Goal: Task Accomplishment & Management: Manage account settings

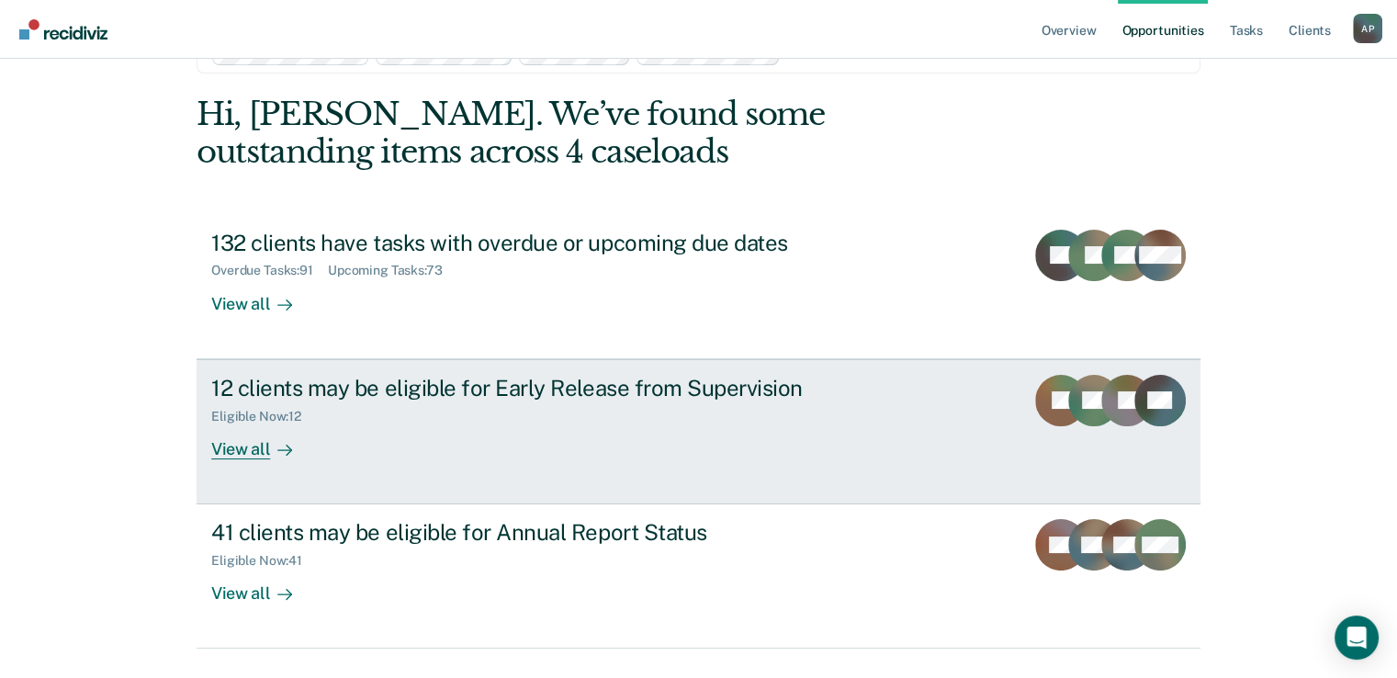
scroll to position [103, 0]
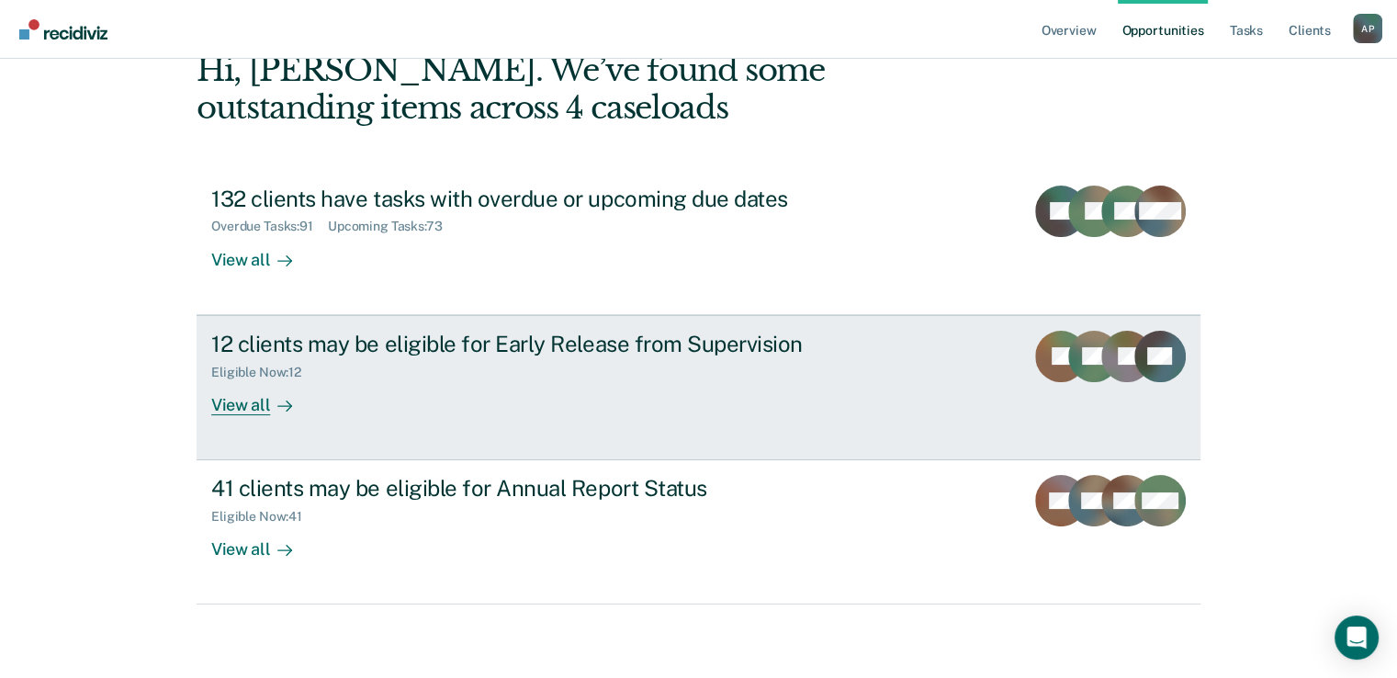
click at [243, 405] on div "View all" at bounding box center [262, 397] width 103 height 36
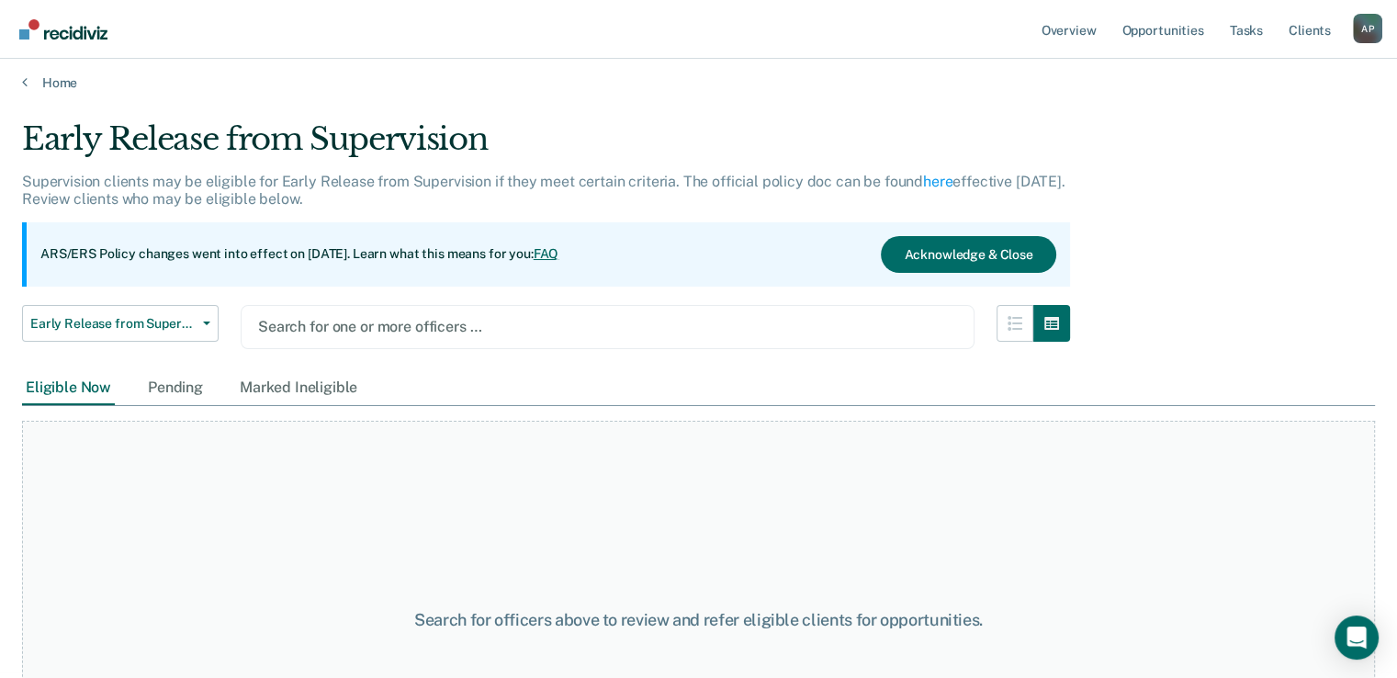
scroll to position [147, 0]
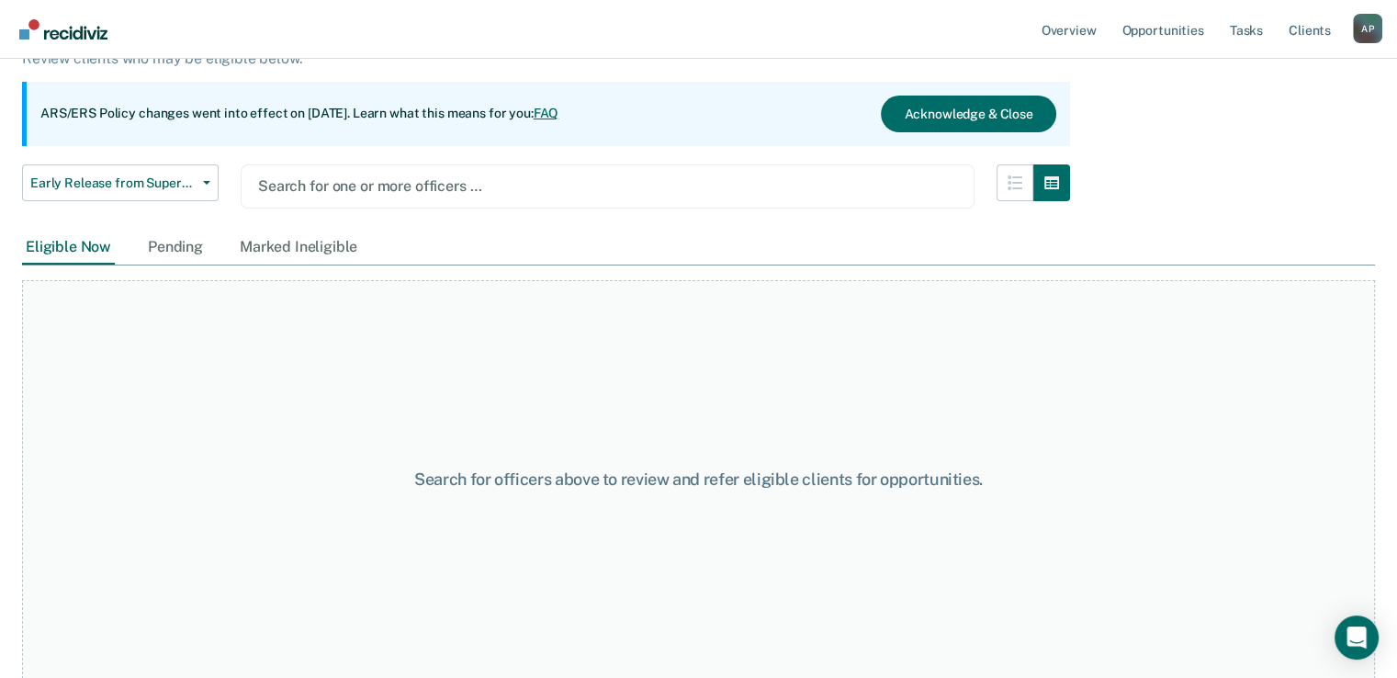
click at [372, 186] on div at bounding box center [607, 185] width 699 height 21
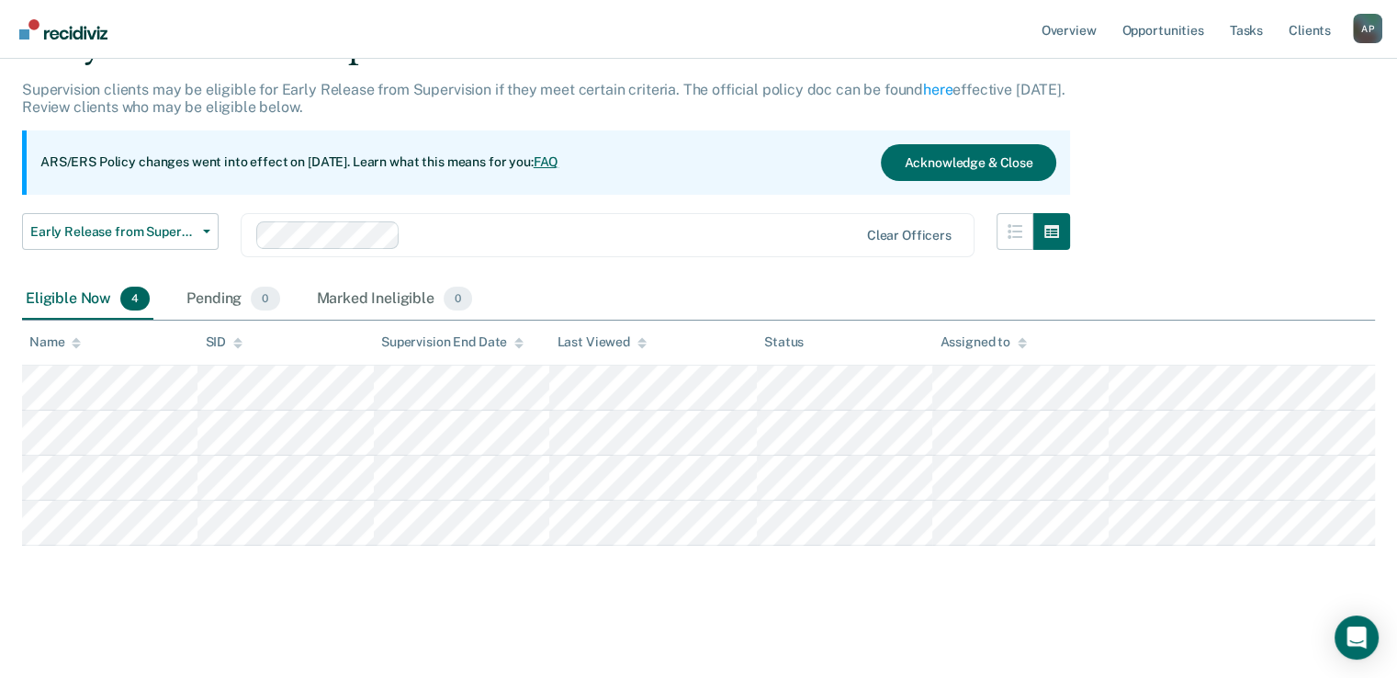
scroll to position [96, 0]
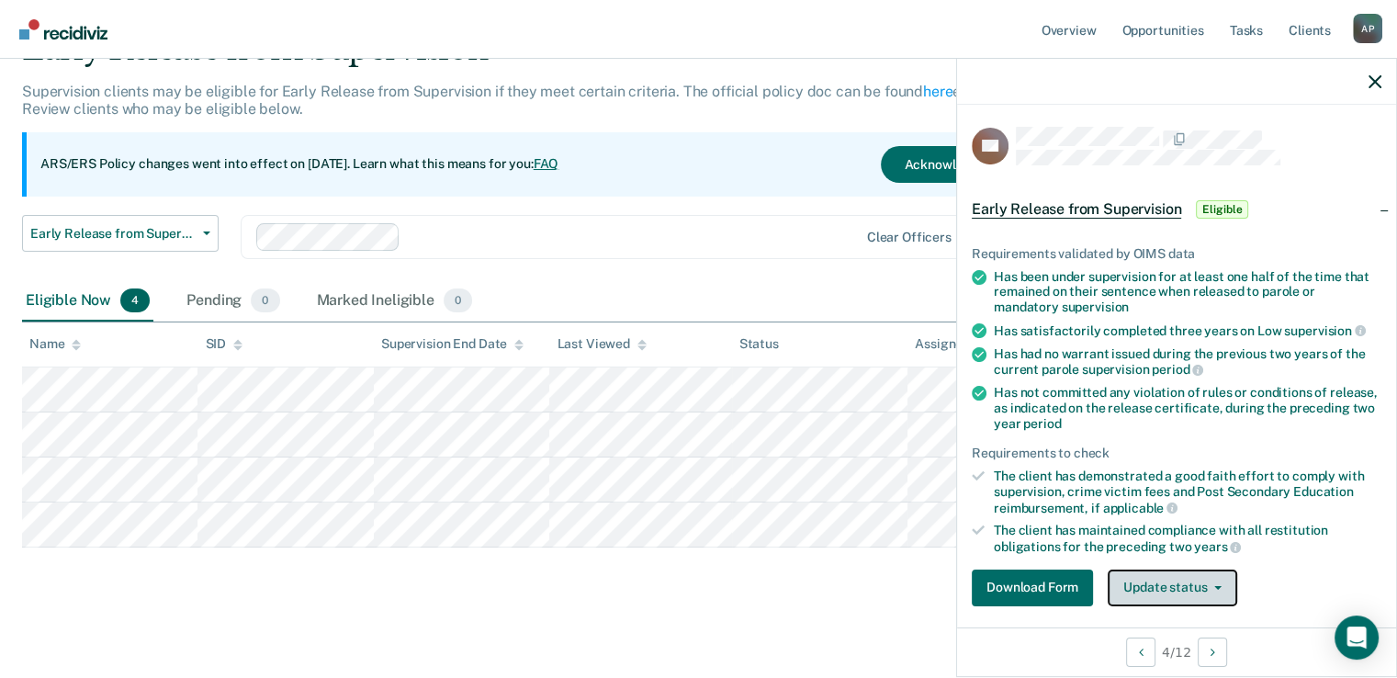
click at [1114, 574] on button "Update status" at bounding box center [1173, 588] width 130 height 37
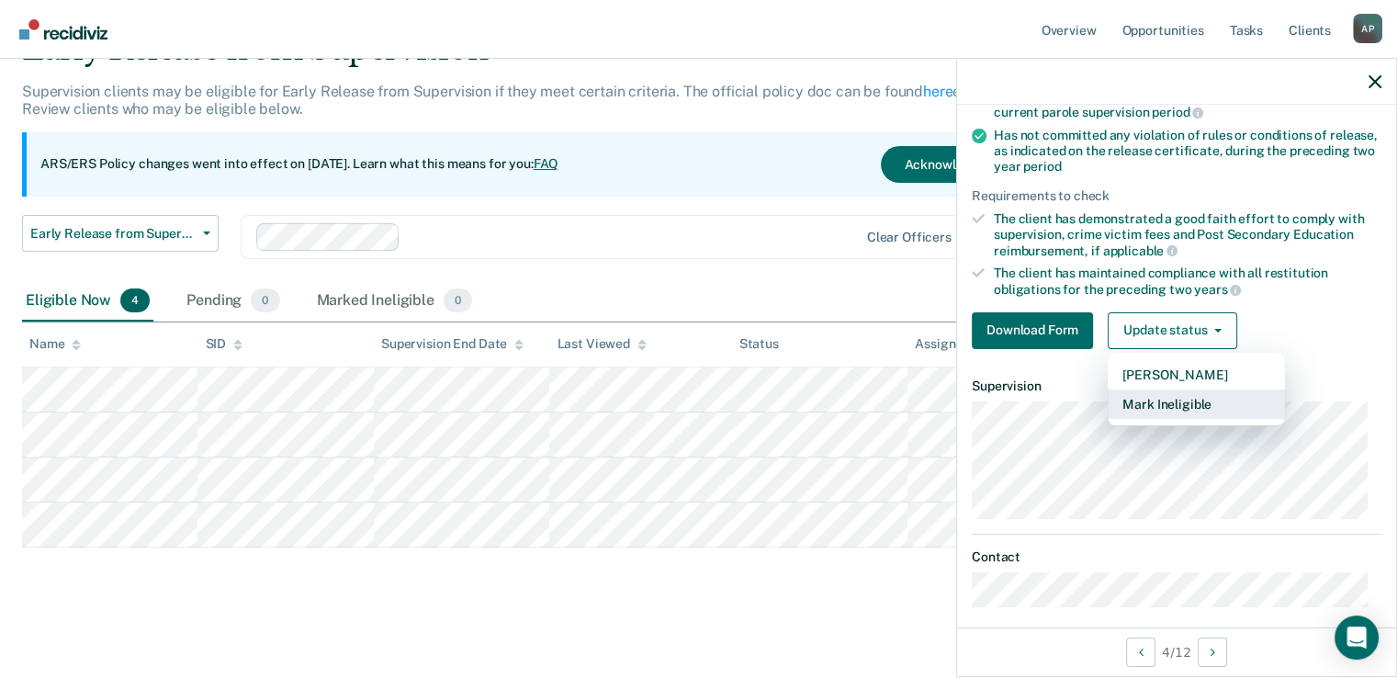
scroll to position [268, 0]
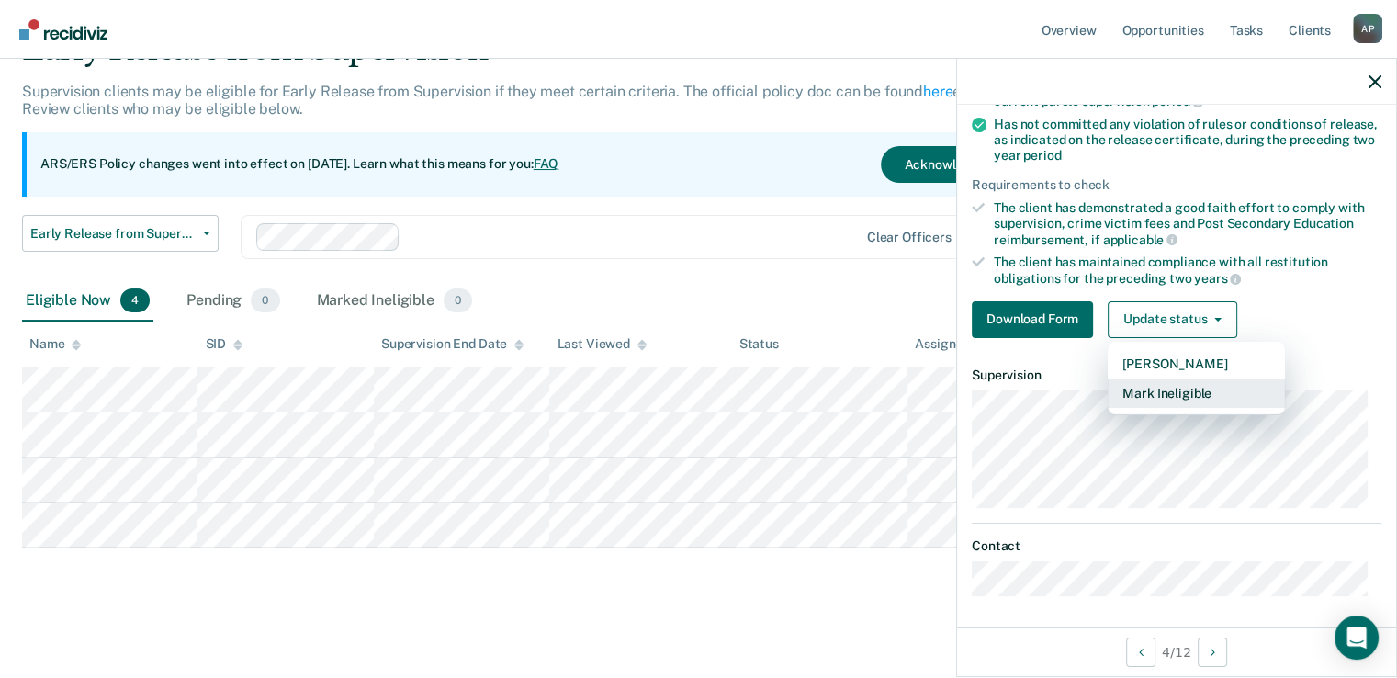
click at [1172, 392] on button "Mark Ineligible" at bounding box center [1196, 392] width 177 height 29
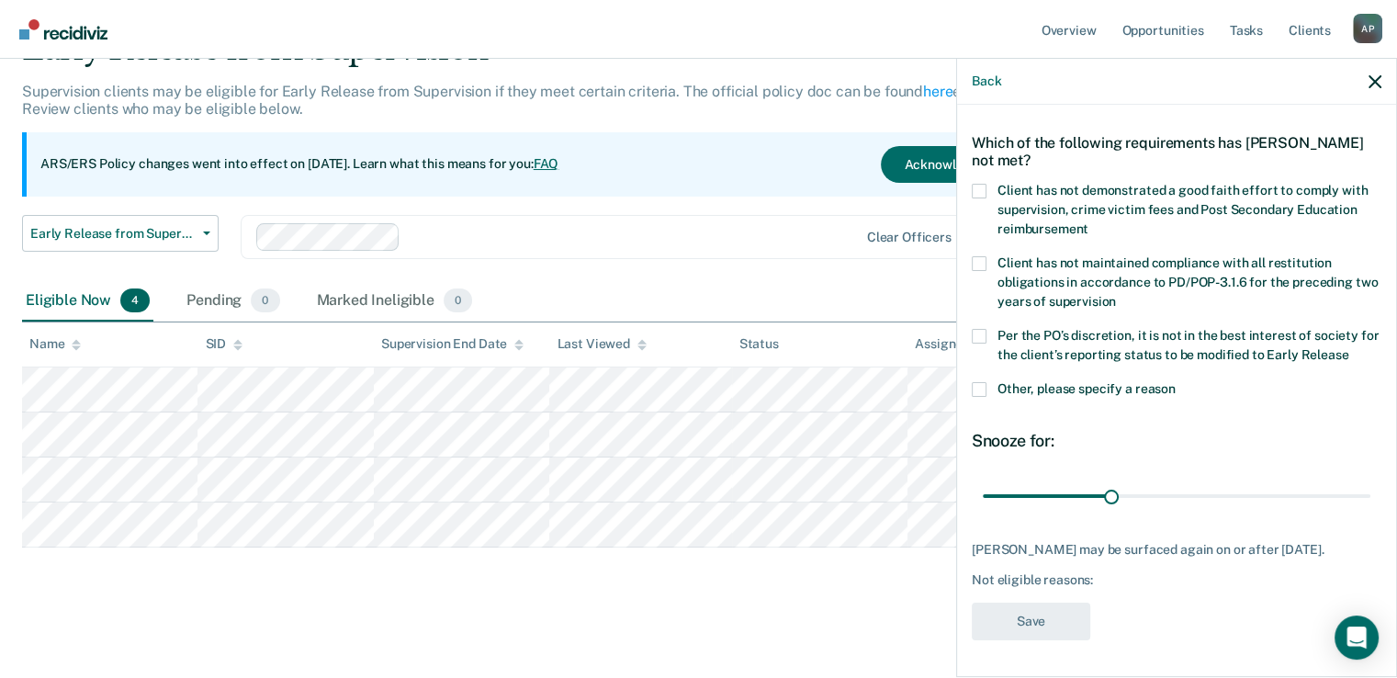
scroll to position [73, 0]
drag, startPoint x: 1110, startPoint y: 480, endPoint x: 1380, endPoint y: 476, distance: 270.1
type input "90"
click at [1371, 480] on input "range" at bounding box center [1177, 496] width 388 height 32
click at [983, 184] on span at bounding box center [979, 191] width 15 height 15
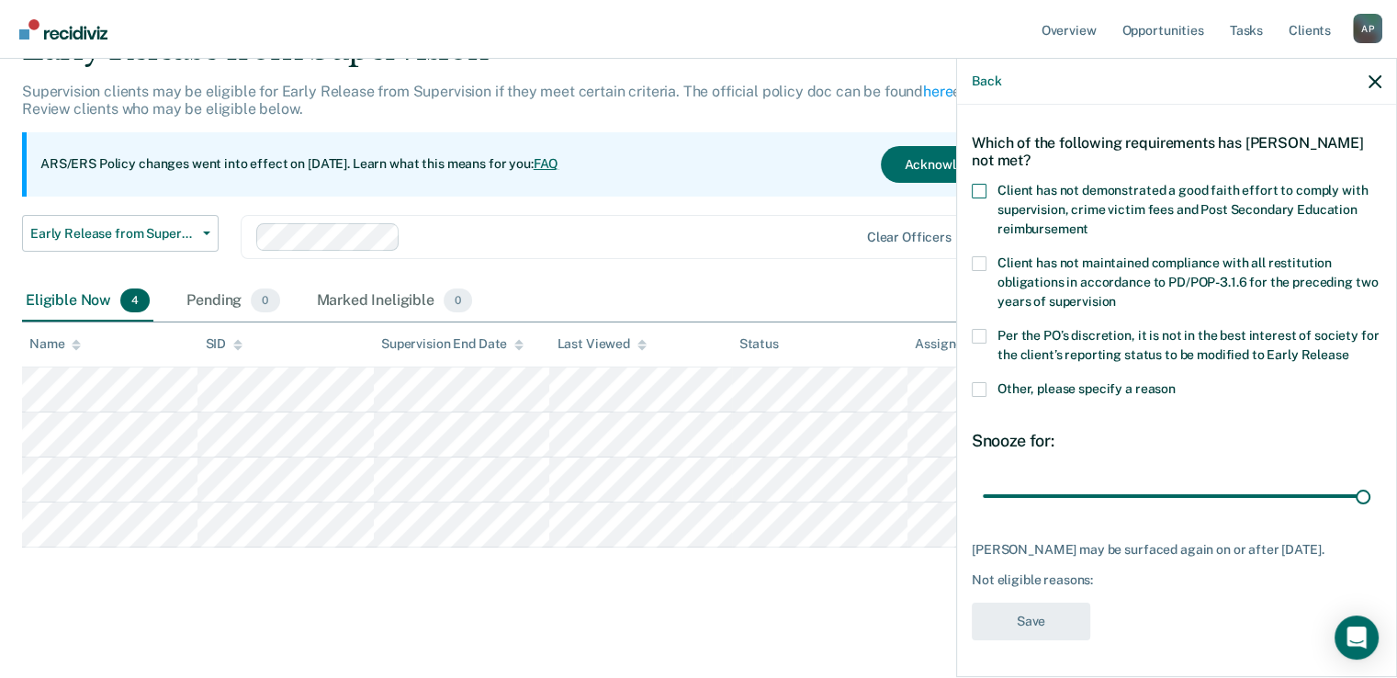
click at [1089, 222] on input "Client has not demonstrated a good faith effort to comply with supervision, cri…" at bounding box center [1089, 222] width 0 height 0
click at [1044, 615] on button "Save" at bounding box center [1031, 622] width 119 height 38
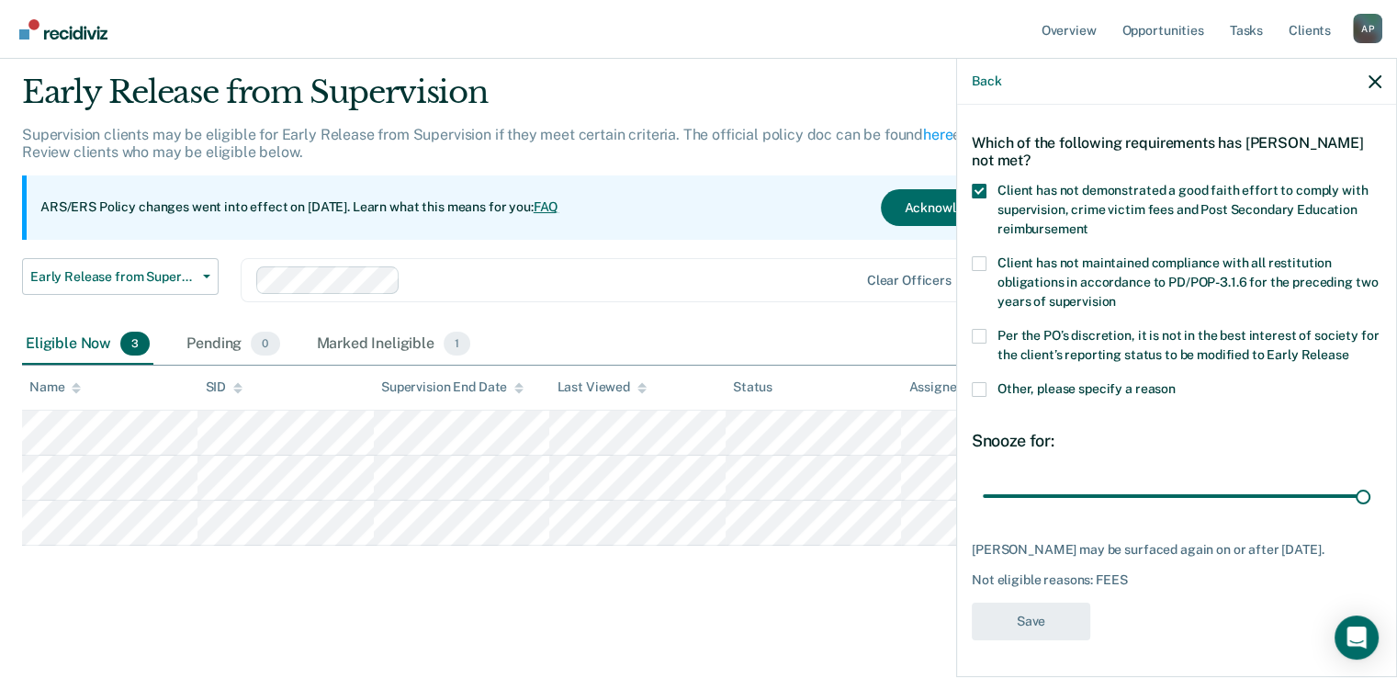
scroll to position [51, 0]
click at [616, 605] on main "Early Release from Supervision Supervision clients may be eligible for Early Re…" at bounding box center [698, 360] width 1397 height 628
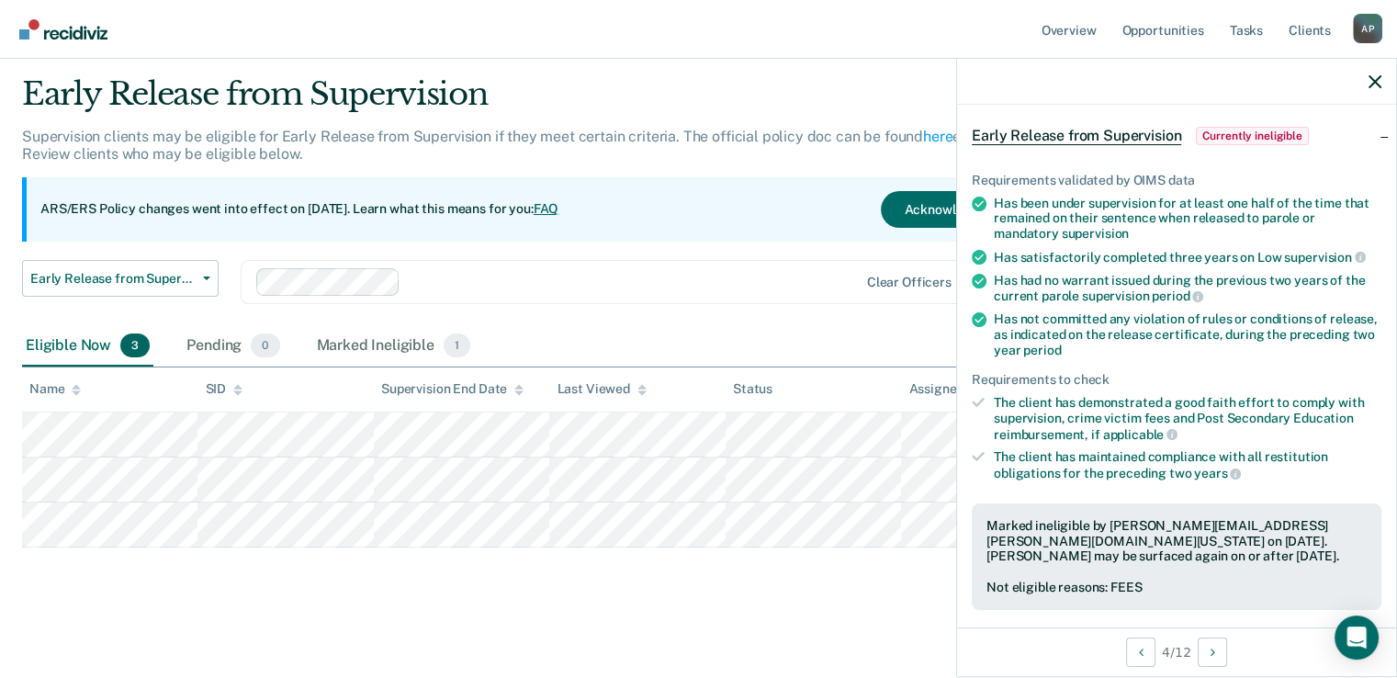
scroll to position [349, 0]
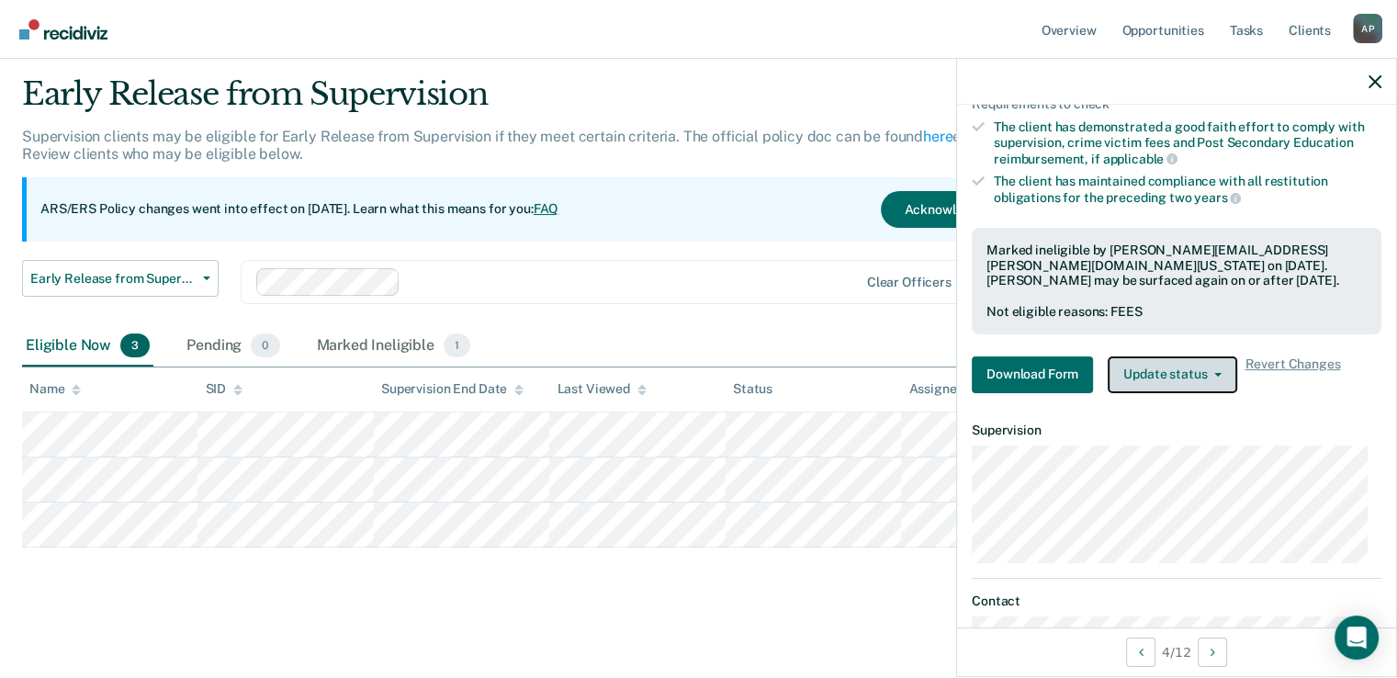
click at [1202, 364] on button "Update status" at bounding box center [1173, 374] width 130 height 37
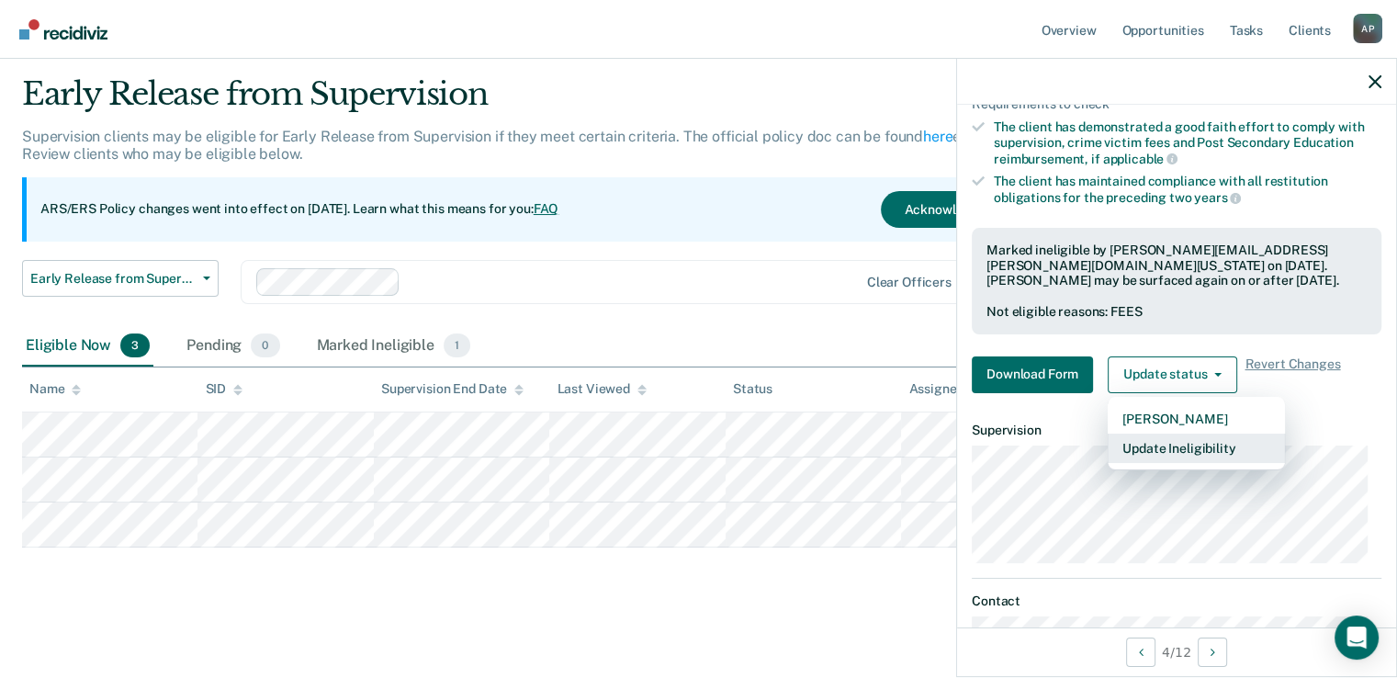
click at [1209, 438] on button "Update Ineligibility" at bounding box center [1196, 448] width 177 height 29
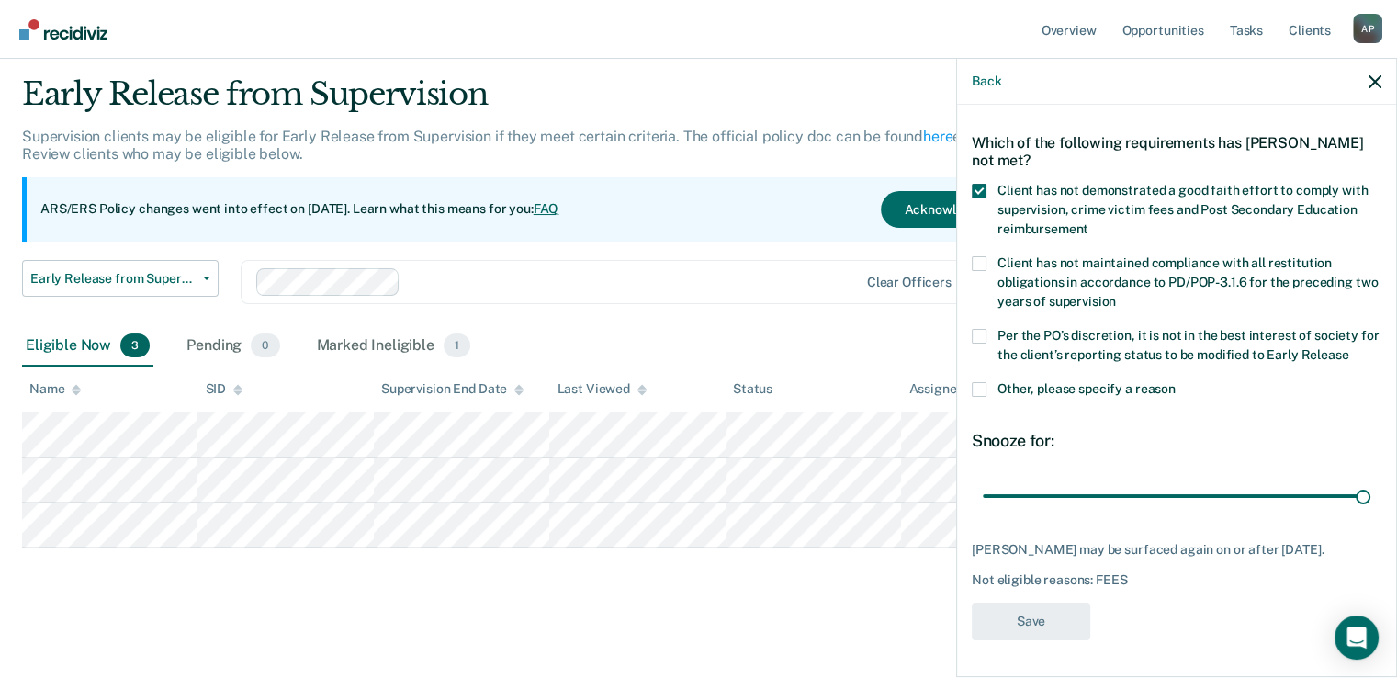
scroll to position [73, 0]
click at [1136, 581] on div "Not eligible reasons: FEES" at bounding box center [1177, 580] width 410 height 16
click at [827, 625] on main "Early Release from Supervision Supervision clients may be eligible for Early Re…" at bounding box center [698, 360] width 1397 height 628
click at [1366, 80] on div "Back" at bounding box center [1176, 82] width 439 height 46
click at [1371, 83] on icon "button" at bounding box center [1375, 81] width 13 height 13
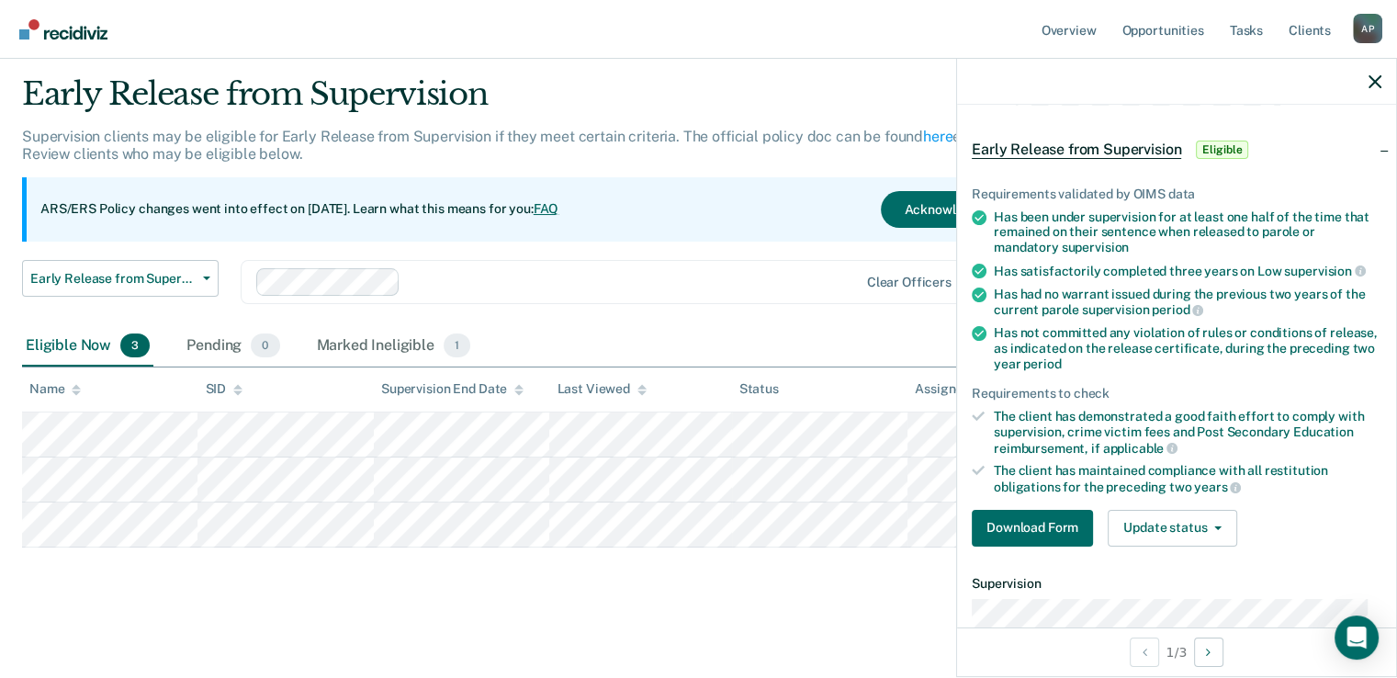
scroll to position [92, 0]
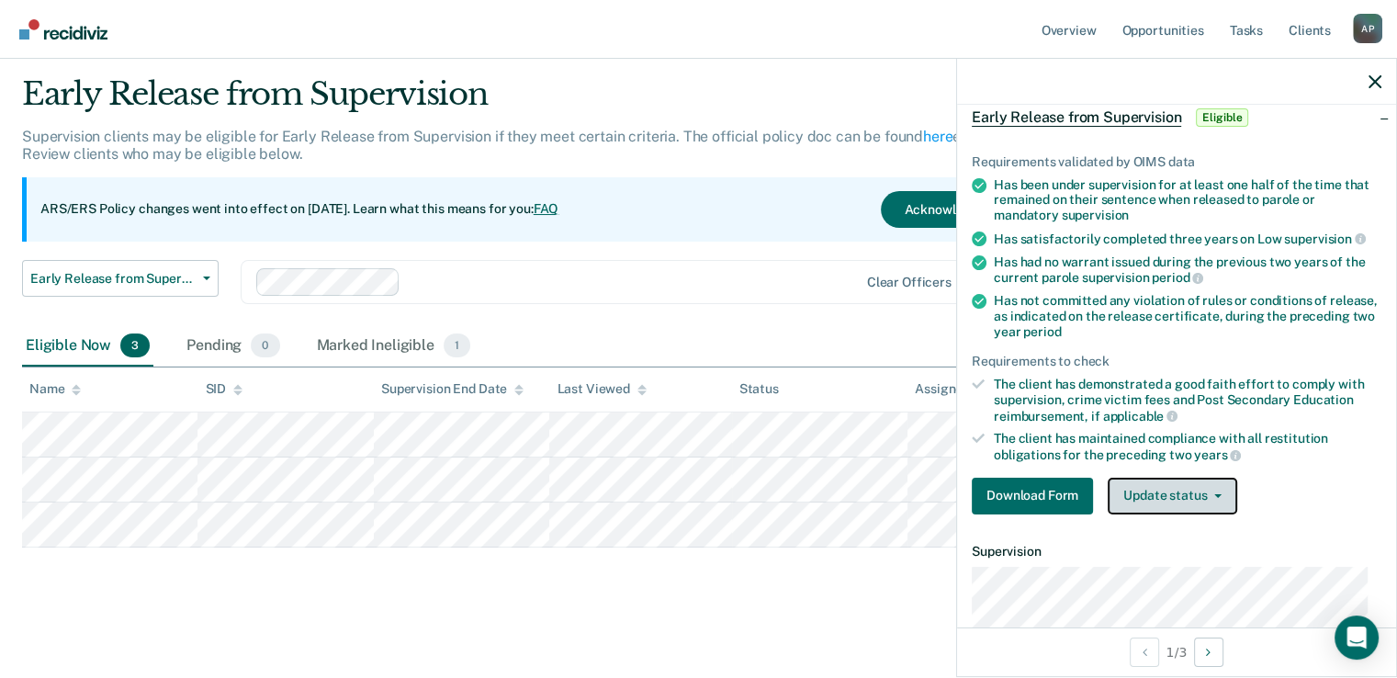
click at [1173, 493] on button "Update status" at bounding box center [1173, 496] width 130 height 37
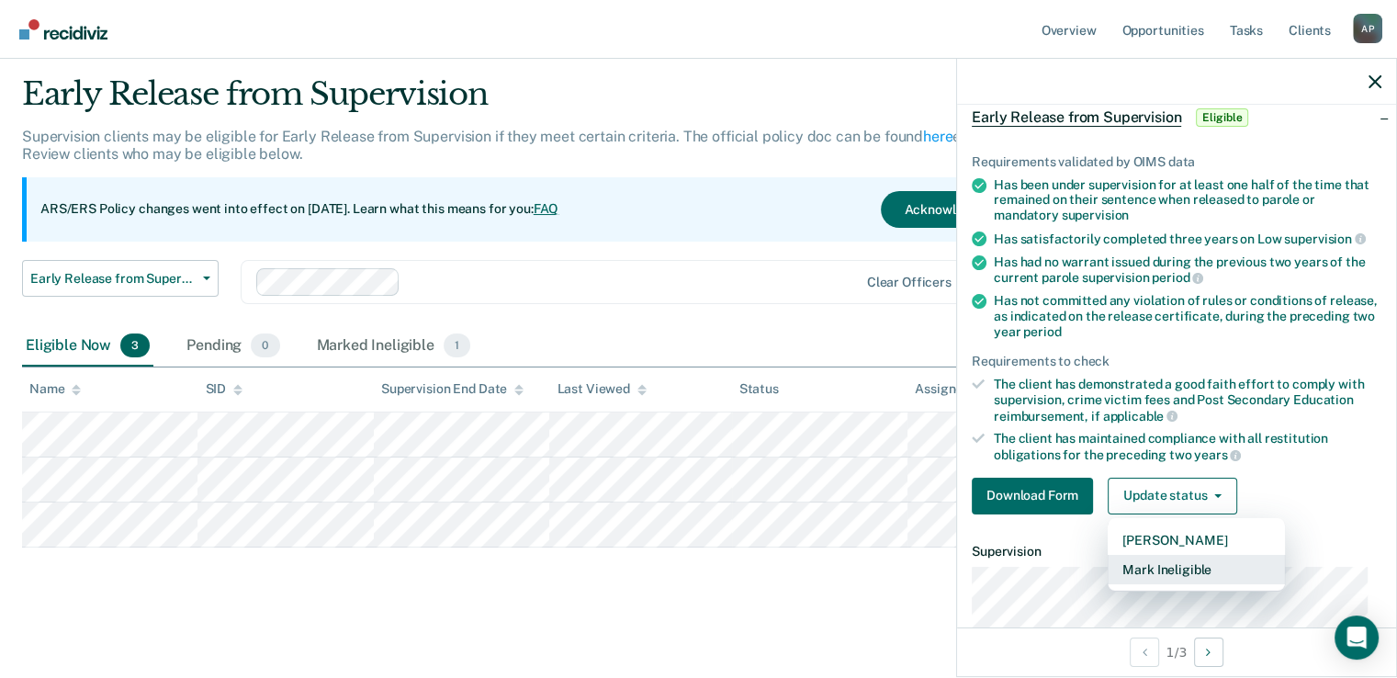
click at [1188, 562] on button "Mark Ineligible" at bounding box center [1196, 569] width 177 height 29
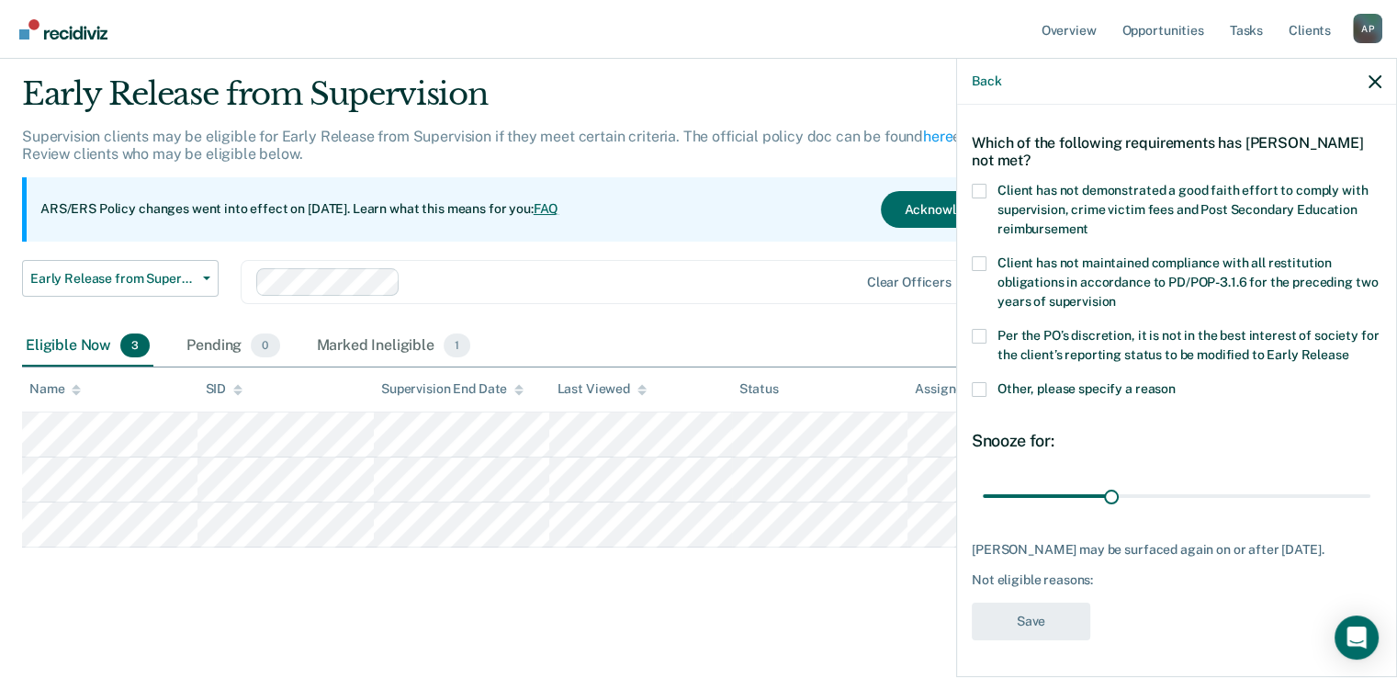
scroll to position [73, 0]
drag, startPoint x: 1108, startPoint y: 485, endPoint x: 1389, endPoint y: 490, distance: 281.1
type input "90"
click at [1371, 490] on input "range" at bounding box center [1177, 496] width 388 height 32
click at [981, 184] on span at bounding box center [979, 191] width 15 height 15
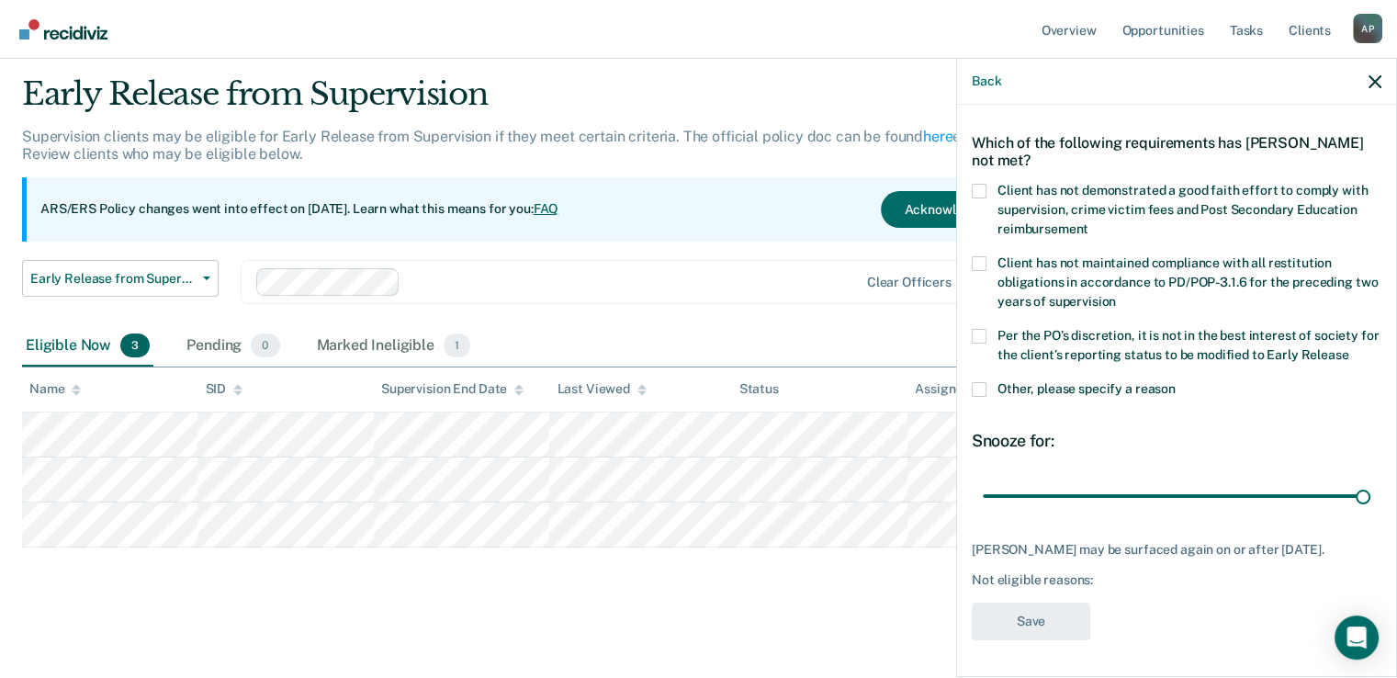
click at [1089, 222] on input "Client has not demonstrated a good faith effort to comply with supervision, cri…" at bounding box center [1089, 222] width 0 height 0
click at [1064, 616] on button "Save" at bounding box center [1031, 622] width 119 height 38
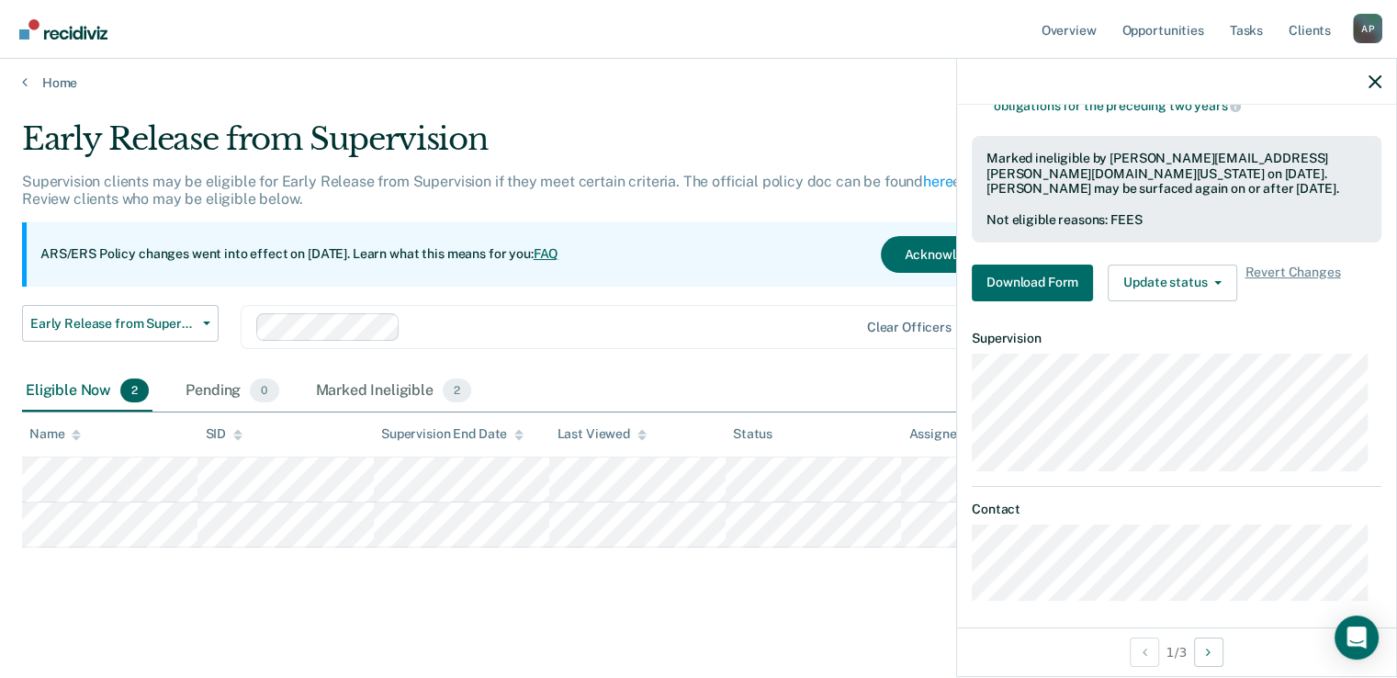
scroll to position [257, 0]
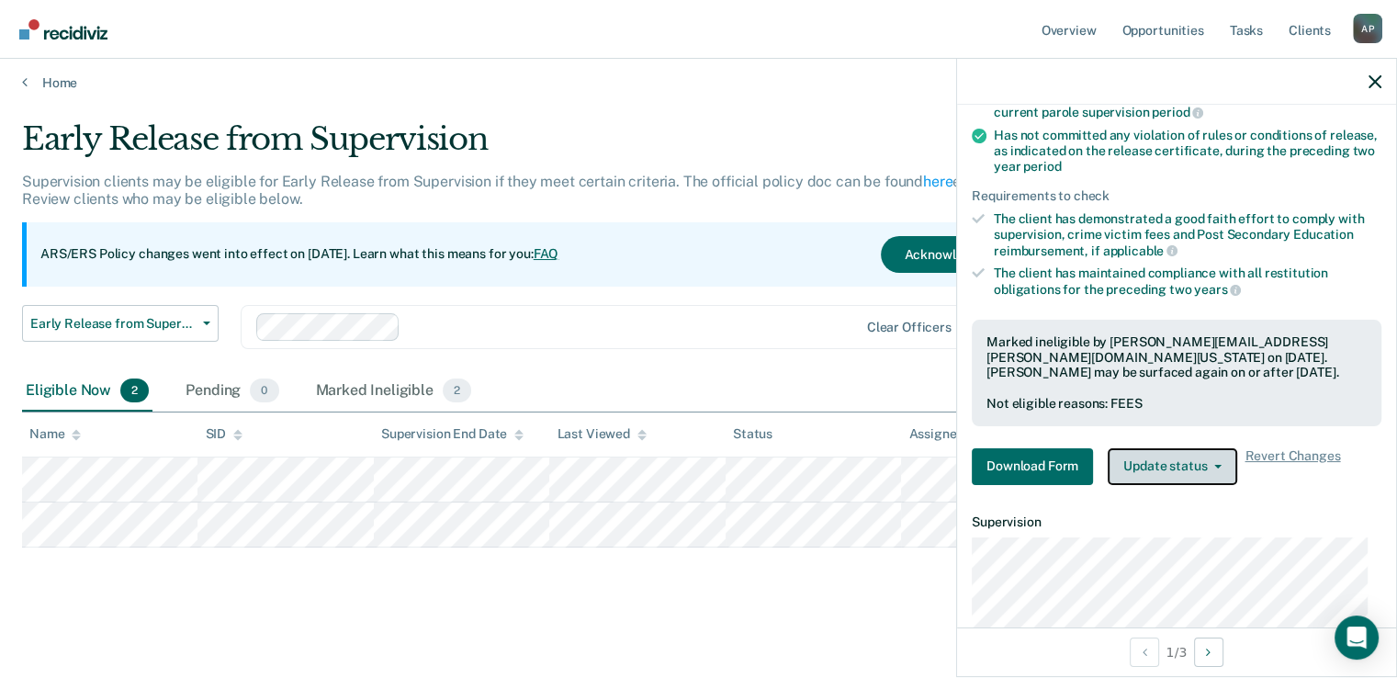
click at [1162, 455] on button "Update status" at bounding box center [1173, 466] width 130 height 37
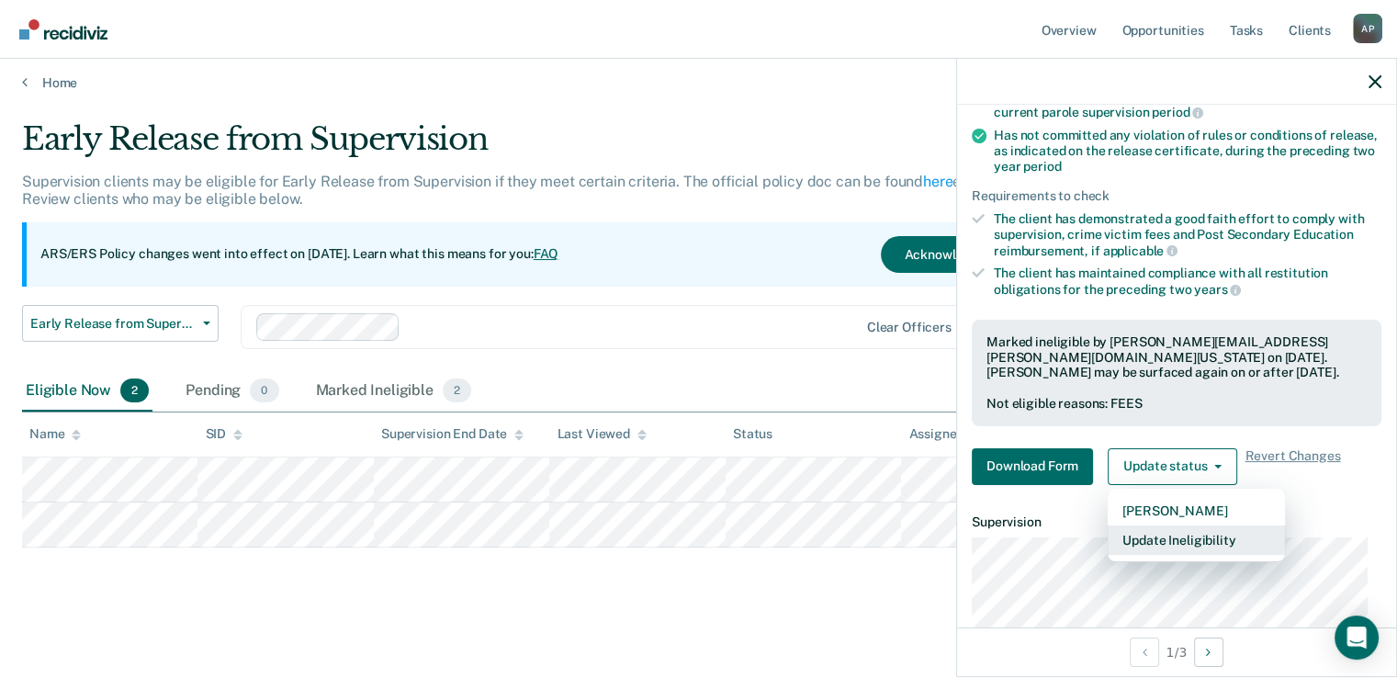
click at [1186, 534] on button "Update Ineligibility" at bounding box center [1196, 539] width 177 height 29
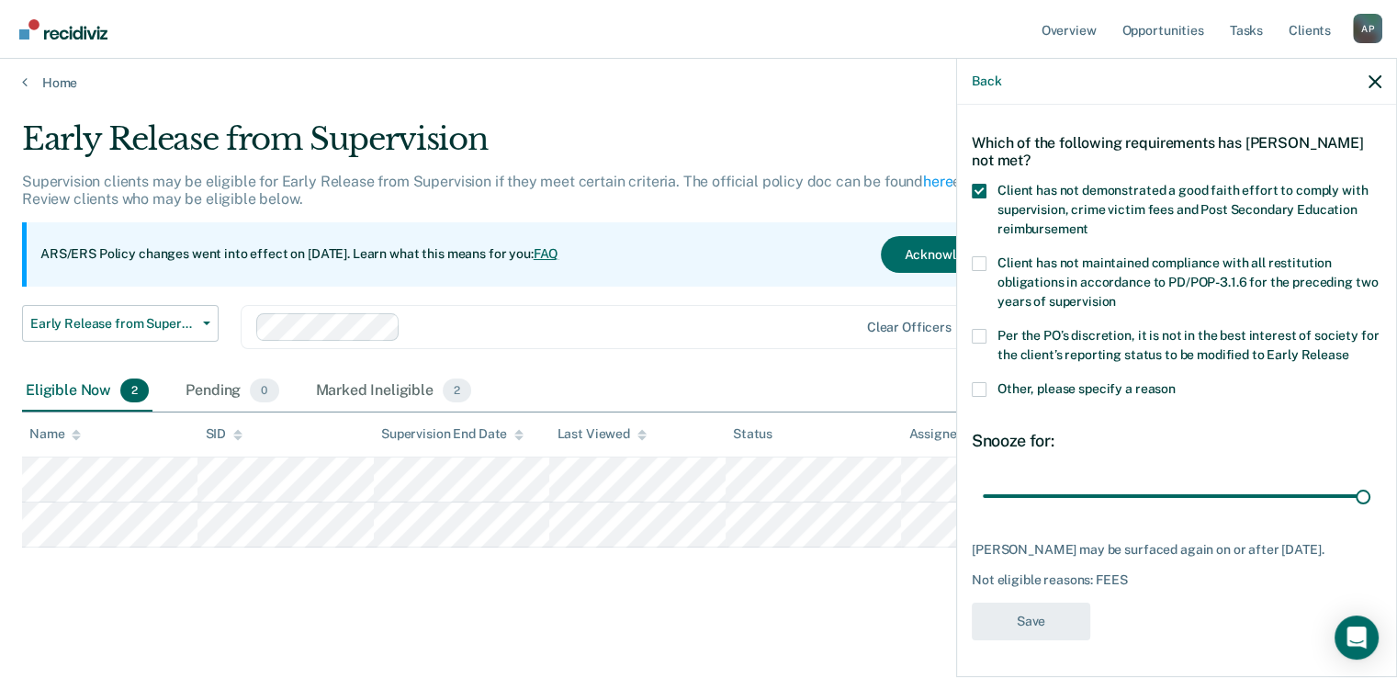
scroll to position [73, 0]
click at [977, 184] on span at bounding box center [979, 191] width 15 height 15
click at [1089, 222] on input "Client has not demonstrated a good faith effort to comply with supervision, cri…" at bounding box center [1089, 222] width 0 height 0
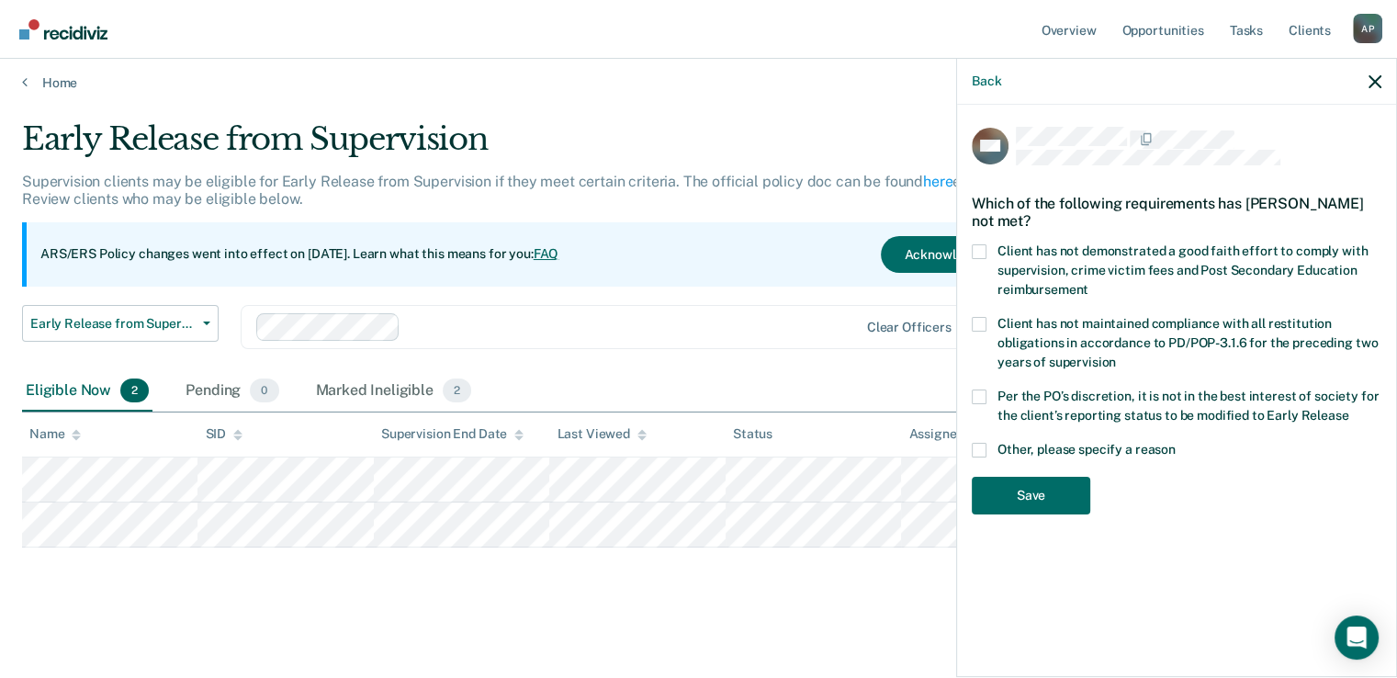
click at [977, 249] on span at bounding box center [979, 251] width 15 height 15
click at [1089, 283] on input "Client has not demonstrated a good faith effort to comply with supervision, cri…" at bounding box center [1089, 283] width 0 height 0
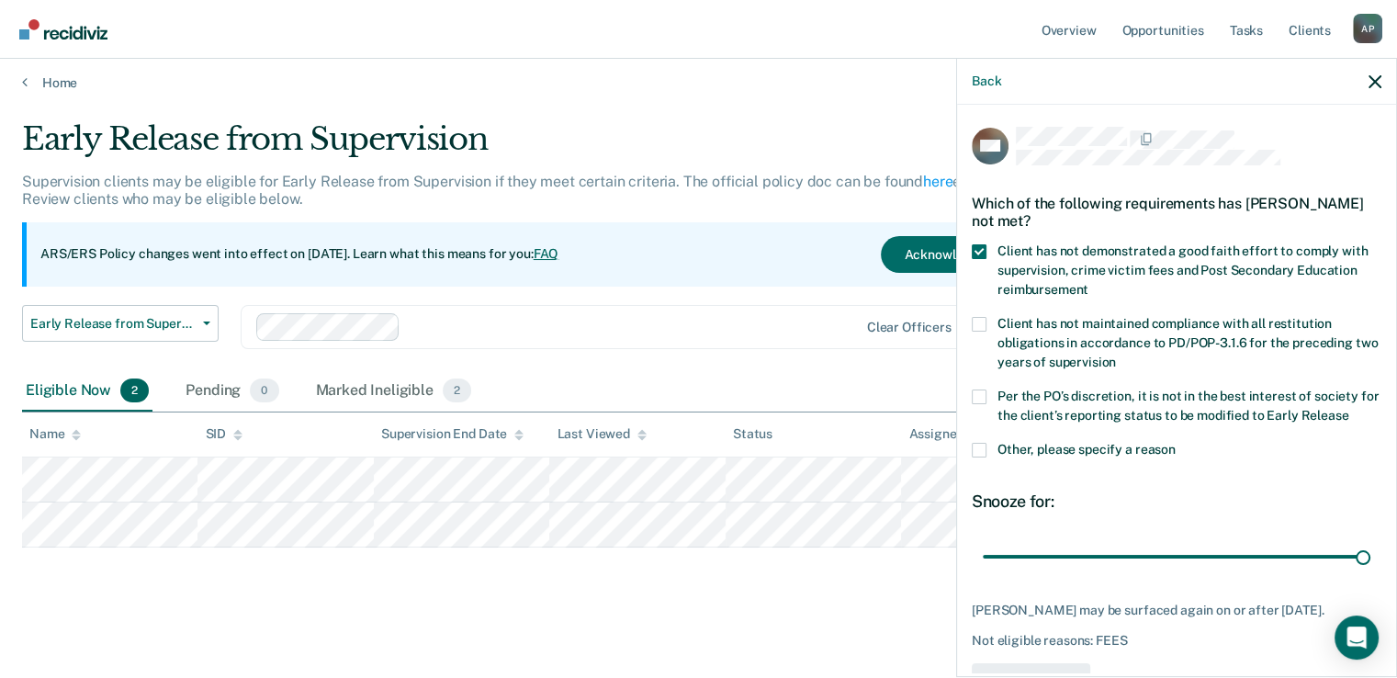
scroll to position [73, 0]
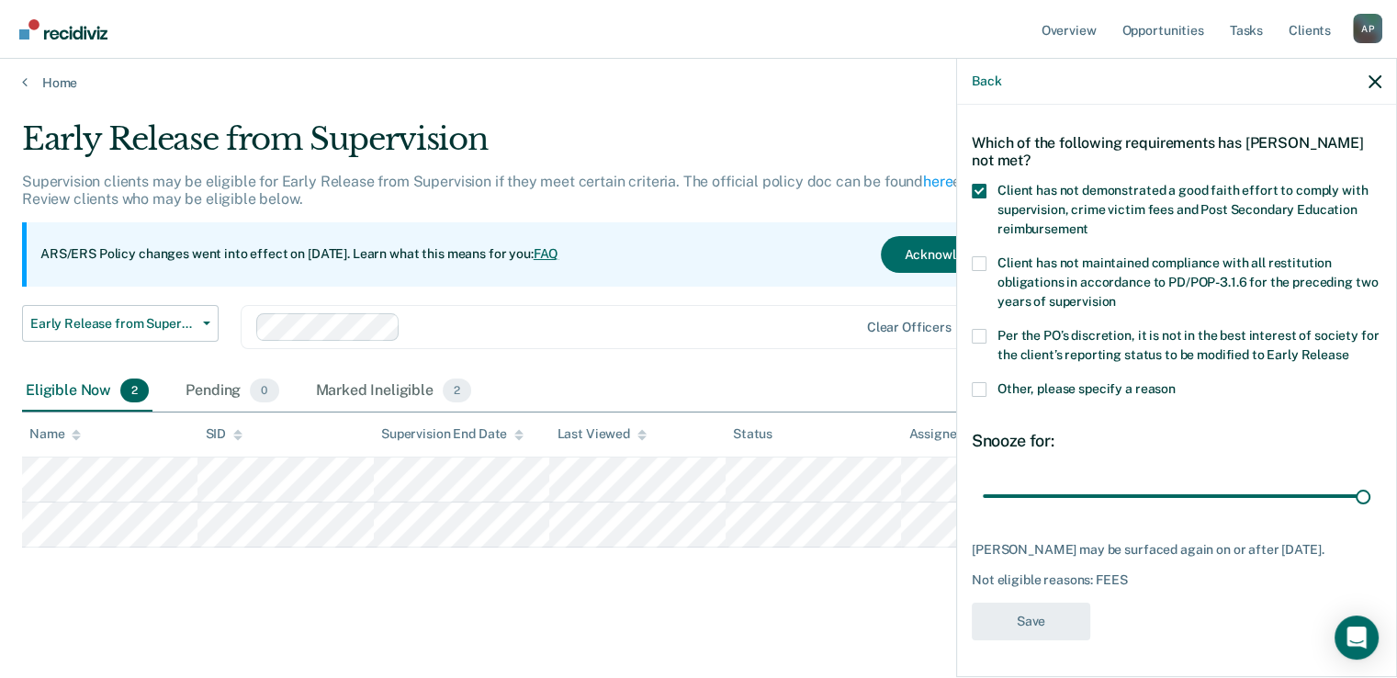
click at [975, 256] on span at bounding box center [979, 263] width 15 height 15
click at [1116, 295] on input "Client has not maintained compliance with all restitution obligations in accord…" at bounding box center [1116, 295] width 0 height 0
click at [975, 256] on span at bounding box center [979, 263] width 15 height 15
click at [1116, 295] on input "Client has not maintained compliance with all restitution obligations in accord…" at bounding box center [1116, 295] width 0 height 0
click at [985, 382] on span at bounding box center [979, 389] width 15 height 15
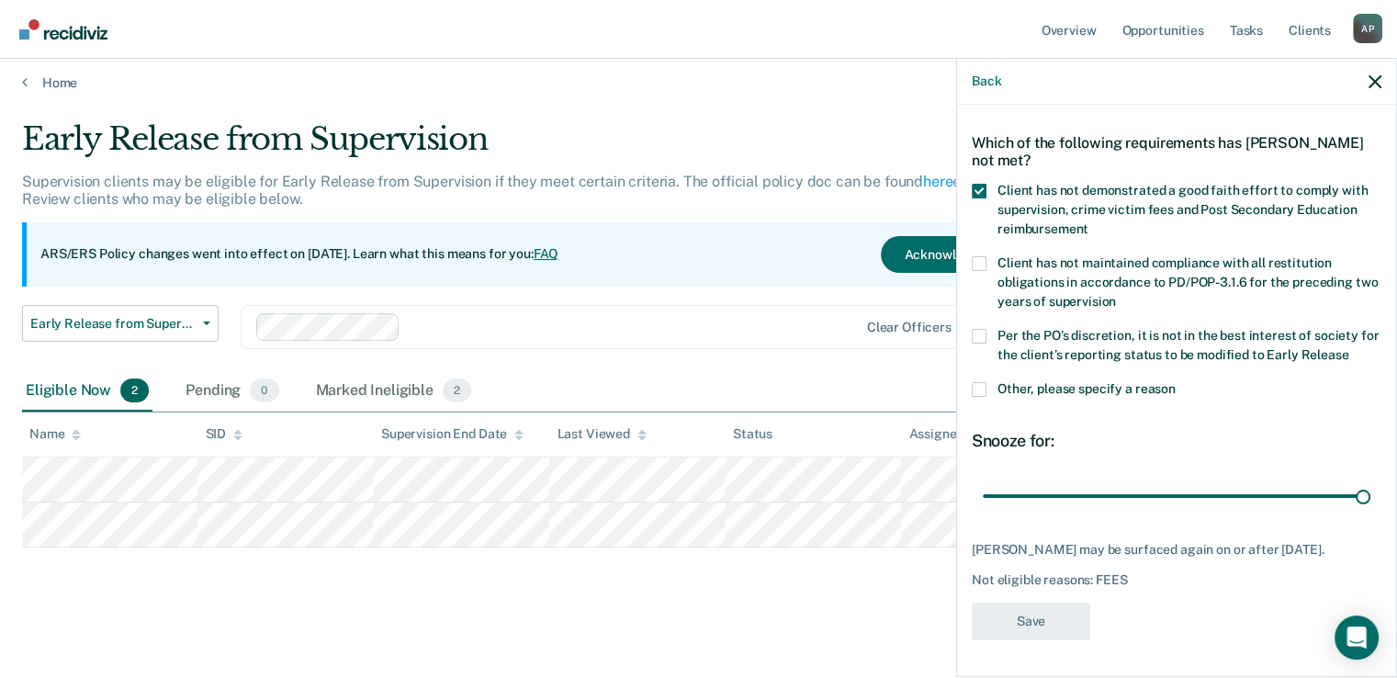
click at [1176, 382] on input "Other, please specify a reason" at bounding box center [1176, 382] width 0 height 0
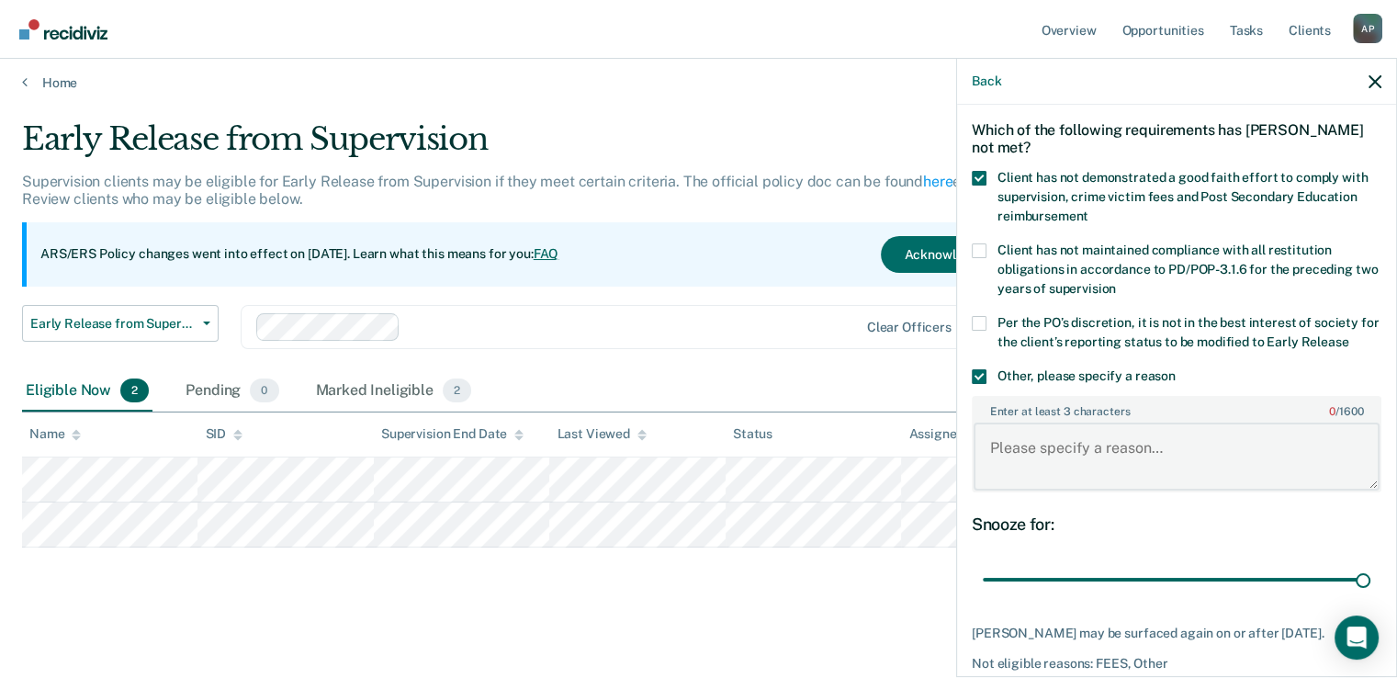
click at [1079, 438] on textarea "Enter at least 3 characters 0 / 1600" at bounding box center [1177, 457] width 406 height 68
click at [984, 322] on span at bounding box center [979, 323] width 15 height 15
click at [1349, 335] on input "Per the PO’s discretion, it is not in the best interest of society for the clie…" at bounding box center [1349, 335] width 0 height 0
click at [985, 370] on span at bounding box center [979, 376] width 15 height 15
click at [1176, 369] on input "Other, please specify a reason" at bounding box center [1176, 369] width 0 height 0
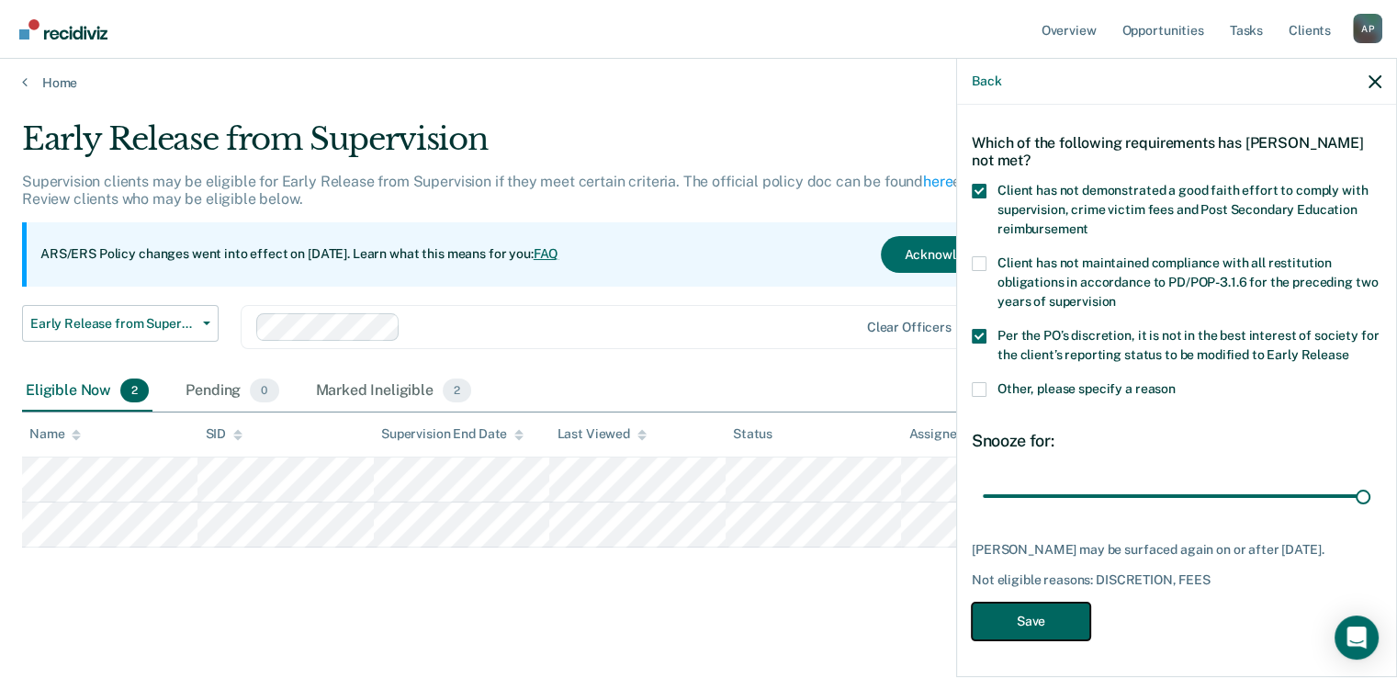
click at [1030, 622] on button "Save" at bounding box center [1031, 622] width 119 height 38
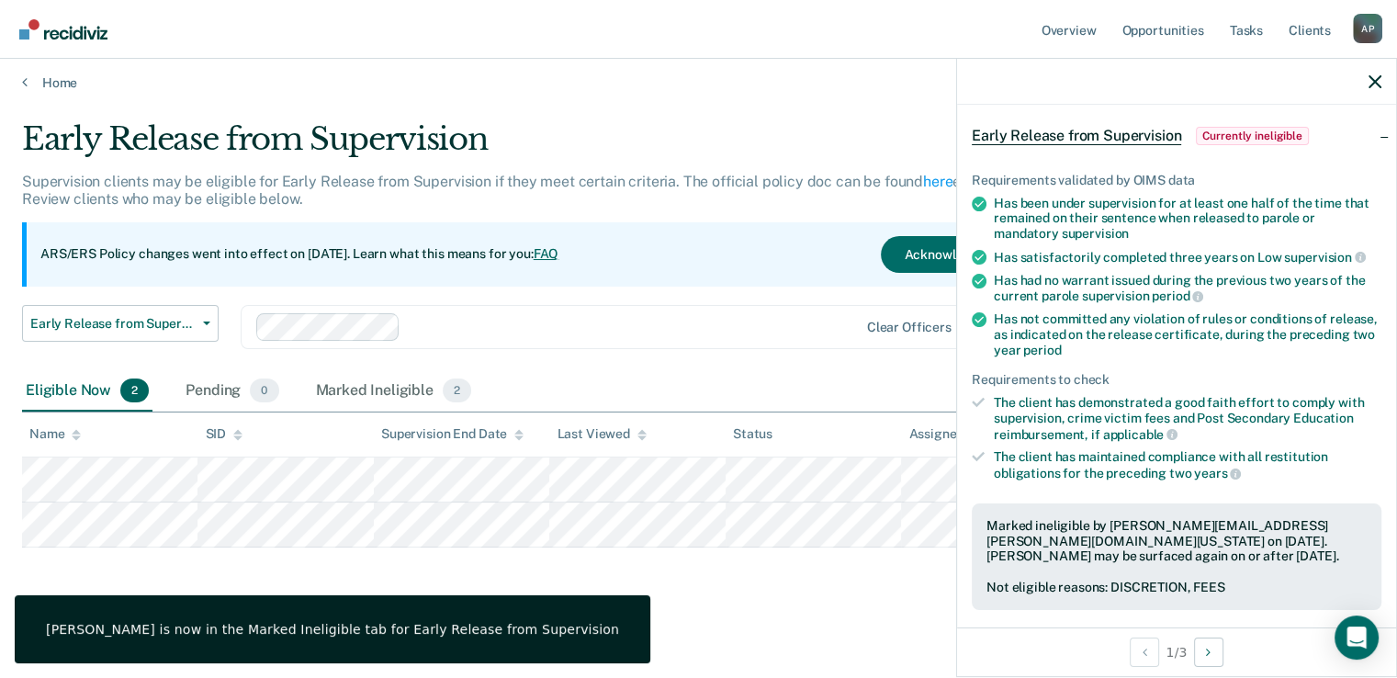
click at [755, 607] on main "Early Release from Supervision Supervision clients may be eligible for Early Re…" at bounding box center [698, 382] width 1397 height 583
click at [1375, 85] on icon "button" at bounding box center [1375, 81] width 13 height 13
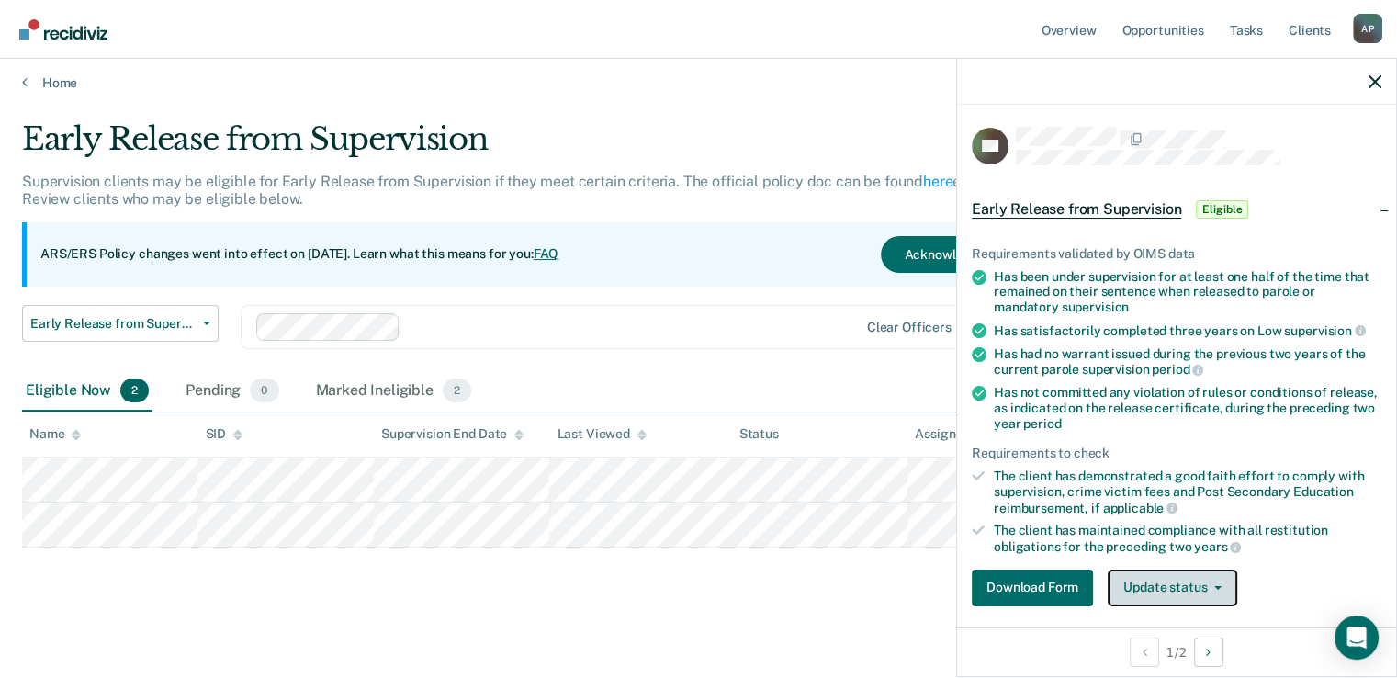
click at [1150, 576] on button "Update status" at bounding box center [1173, 588] width 130 height 37
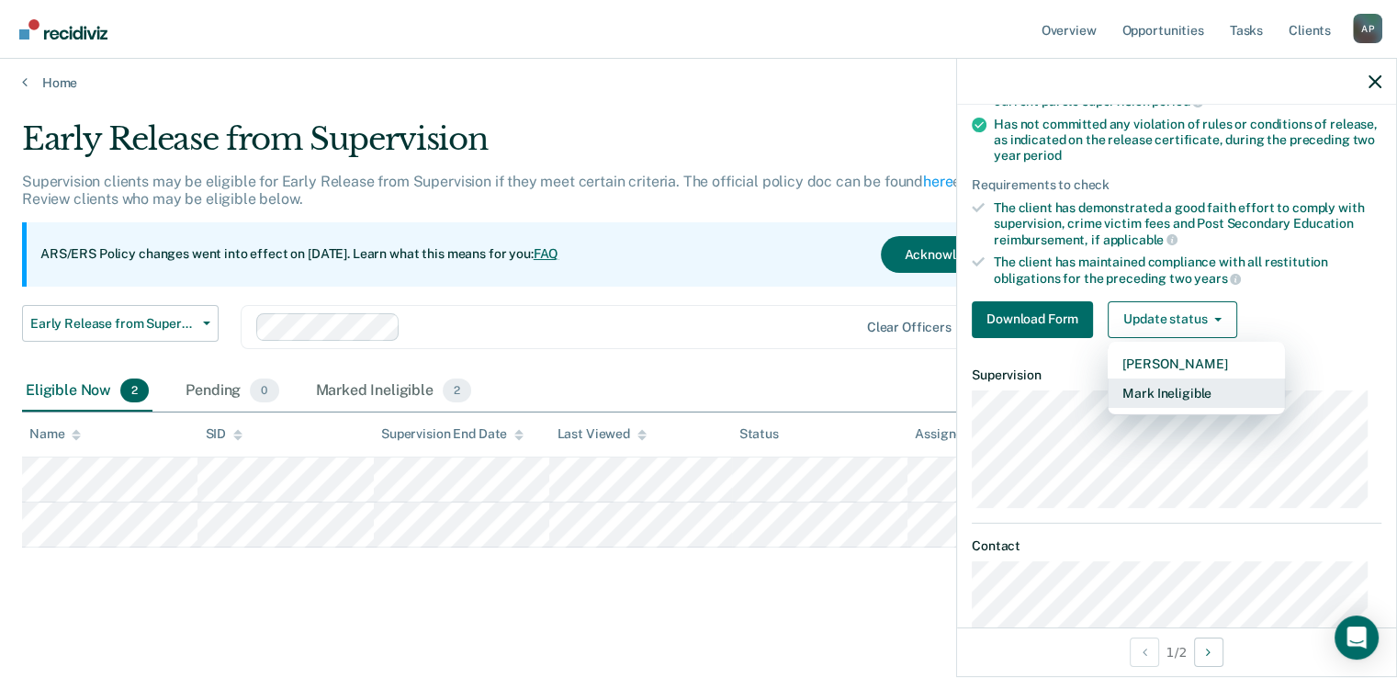
scroll to position [276, 0]
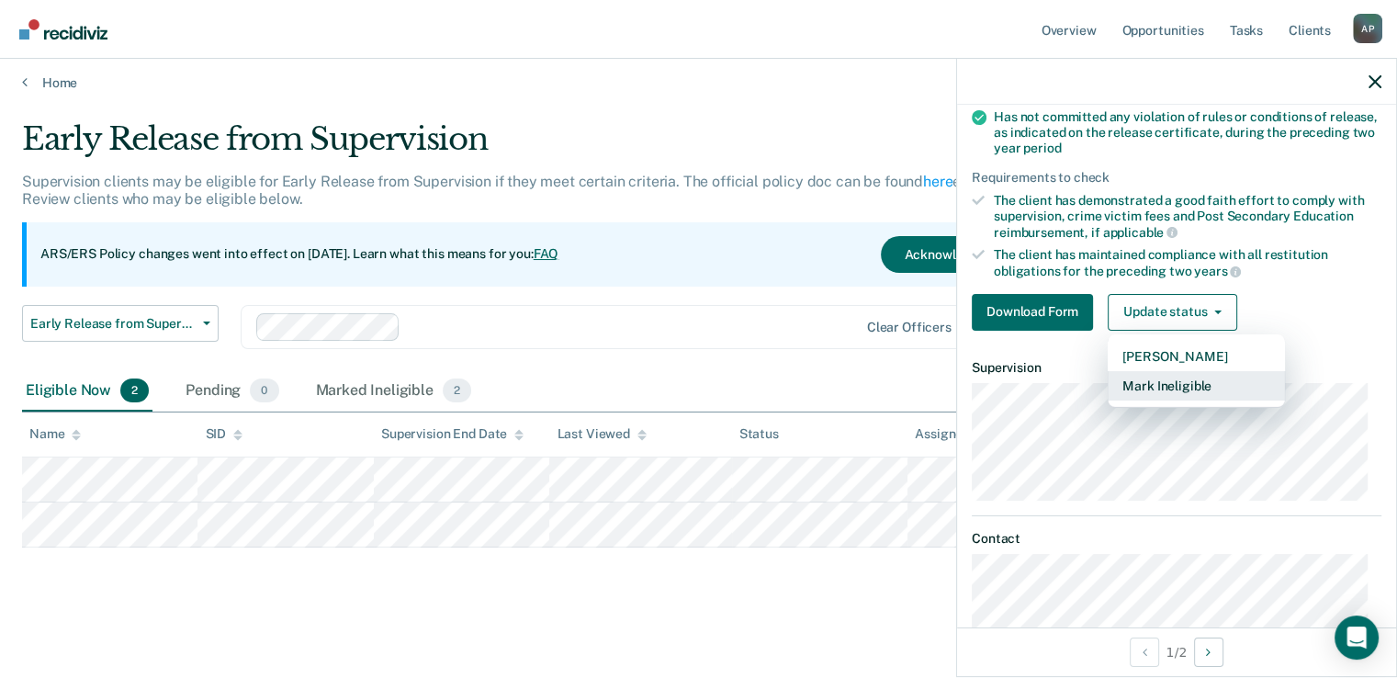
click at [1166, 377] on button "Mark Ineligible" at bounding box center [1196, 385] width 177 height 29
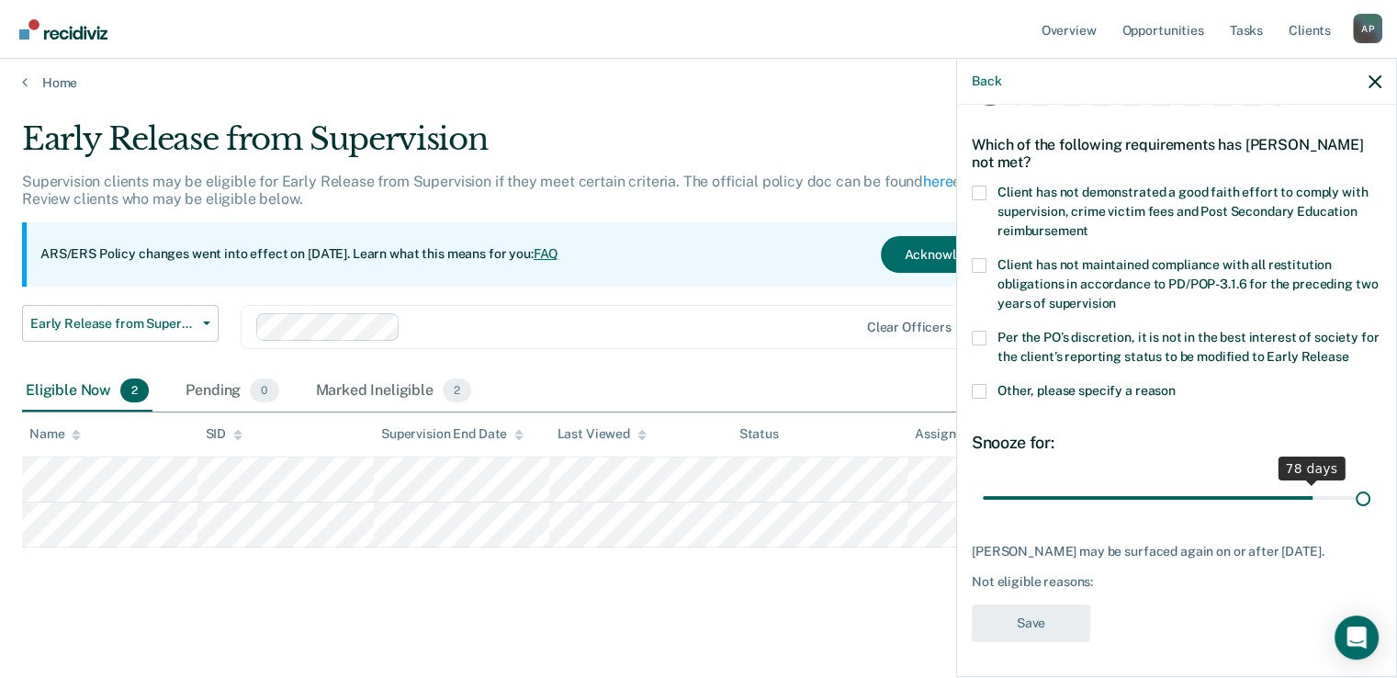
drag, startPoint x: 1109, startPoint y: 502, endPoint x: 1389, endPoint y: 504, distance: 280.2
type input "90"
click at [1371, 504] on input "range" at bounding box center [1177, 498] width 388 height 32
click at [980, 188] on span at bounding box center [979, 193] width 15 height 15
click at [1089, 224] on input "Client has not demonstrated a good faith effort to comply with supervision, cri…" at bounding box center [1089, 224] width 0 height 0
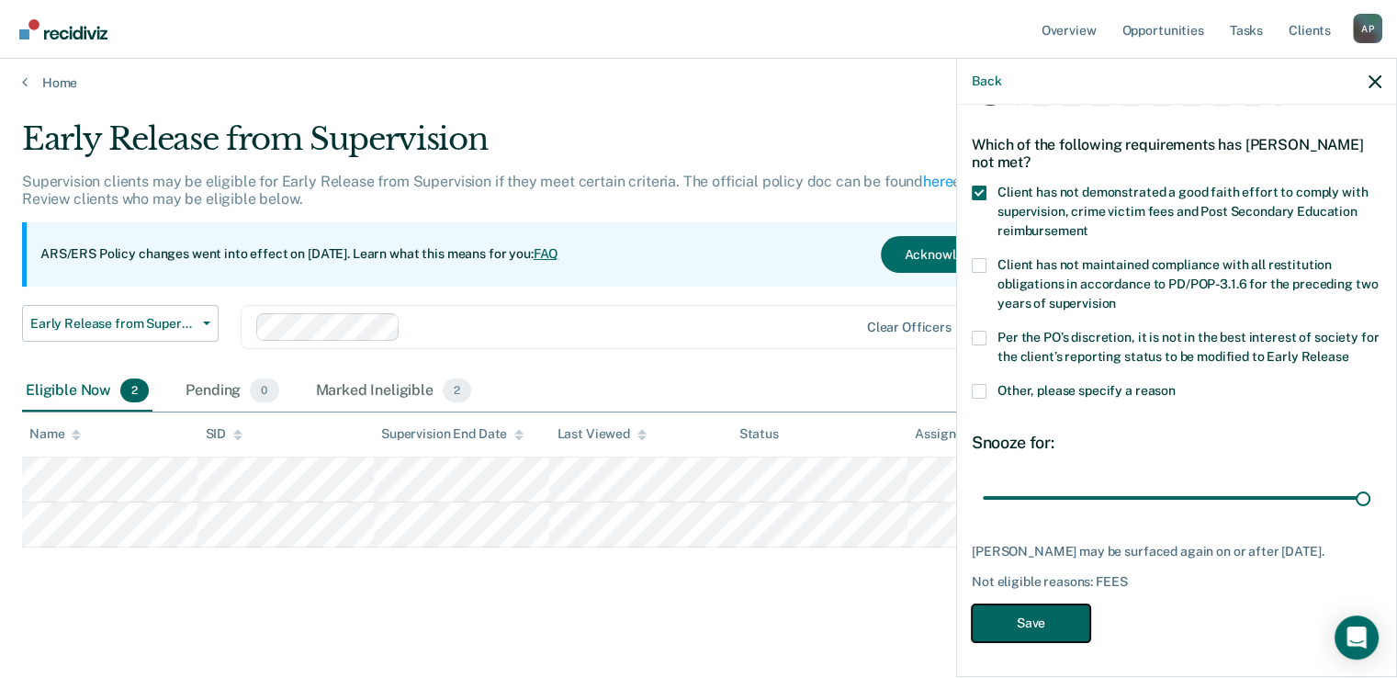
click at [1032, 629] on button "Save" at bounding box center [1031, 623] width 119 height 38
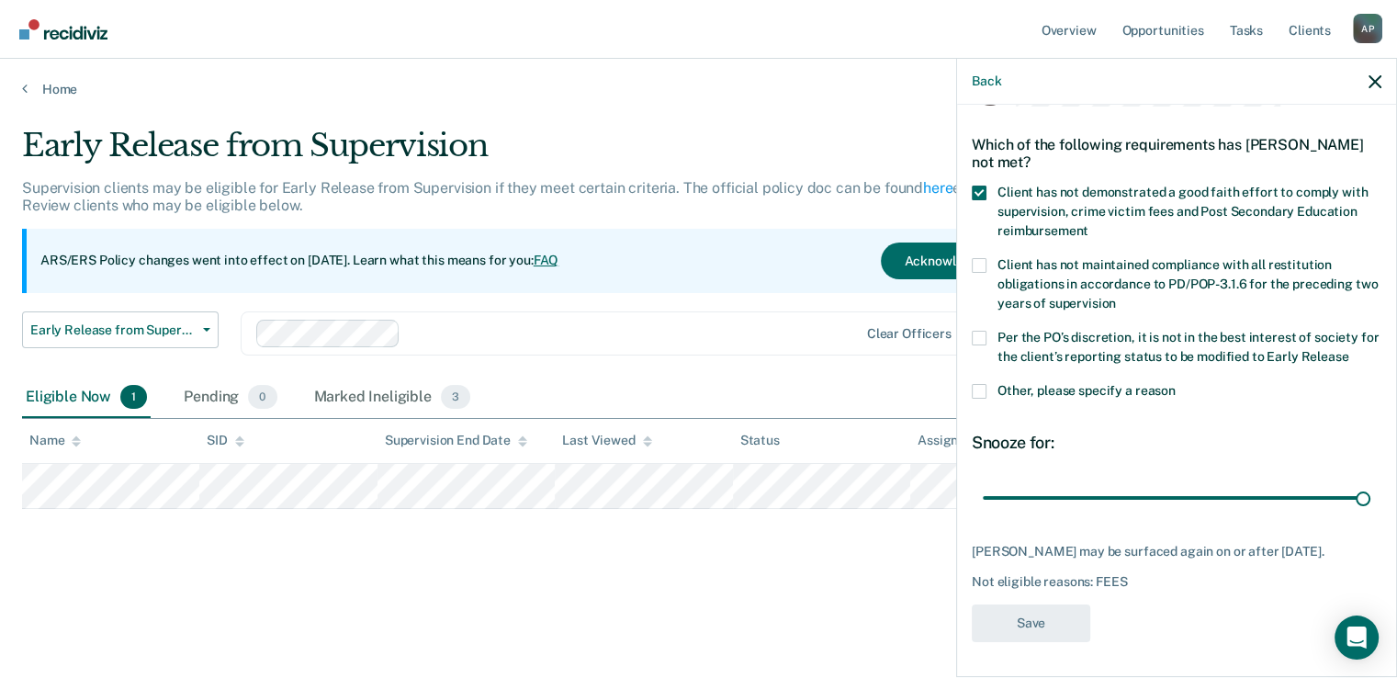
scroll to position [0, 0]
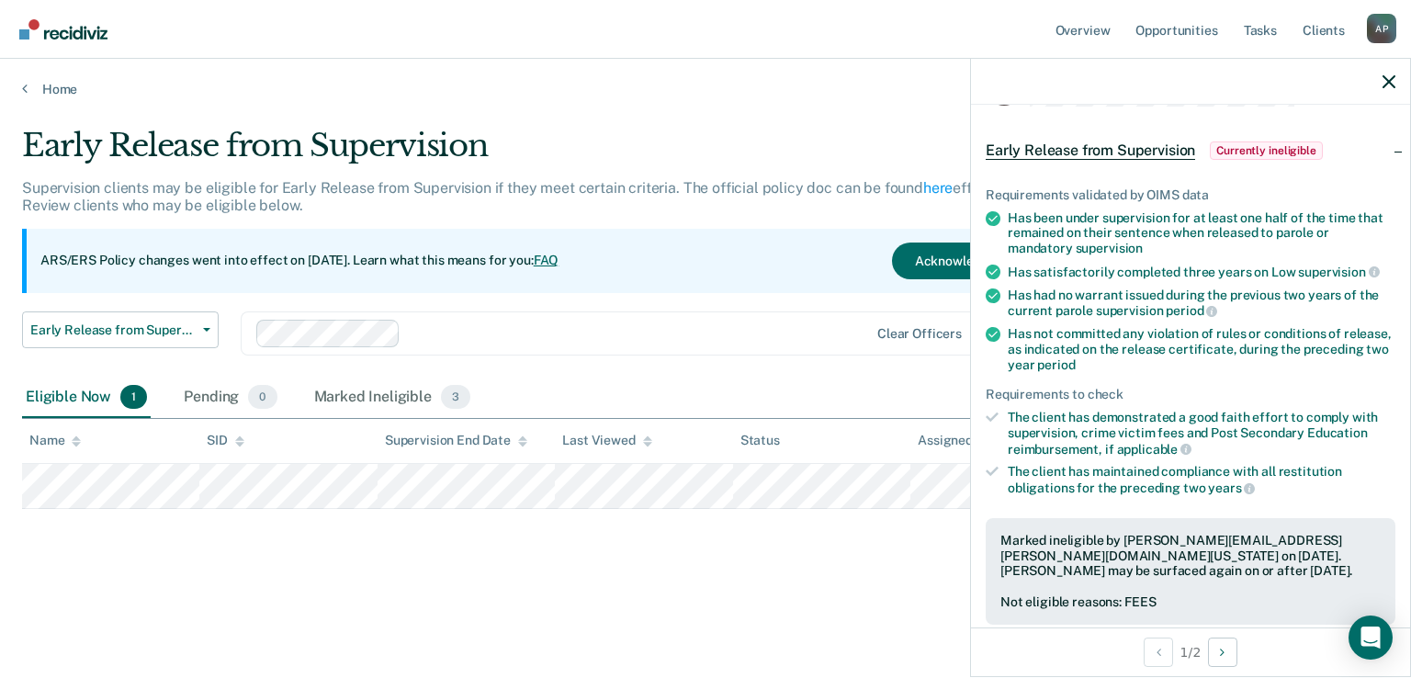
click at [654, 580] on div "Early Release from Supervision Supervision clients may be eligible for Early Re…" at bounding box center [705, 363] width 1367 height 472
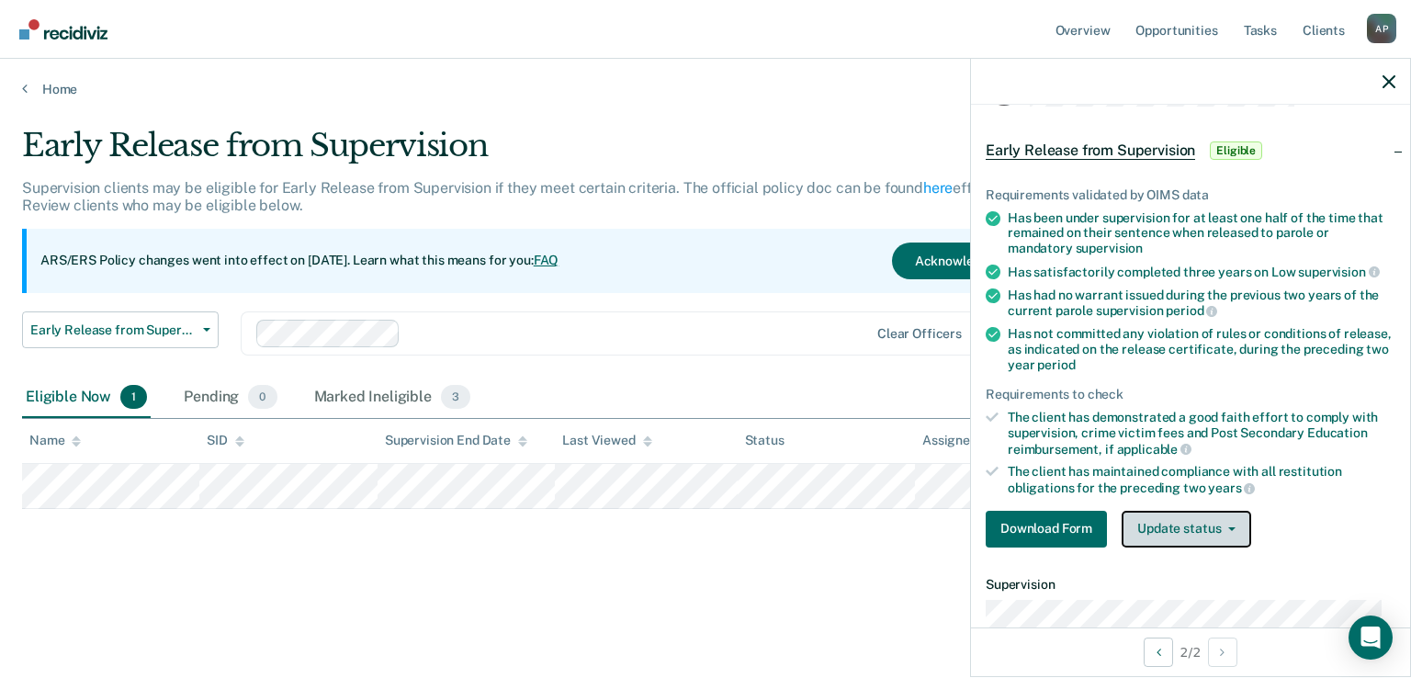
click at [1207, 520] on button "Update status" at bounding box center [1187, 529] width 130 height 37
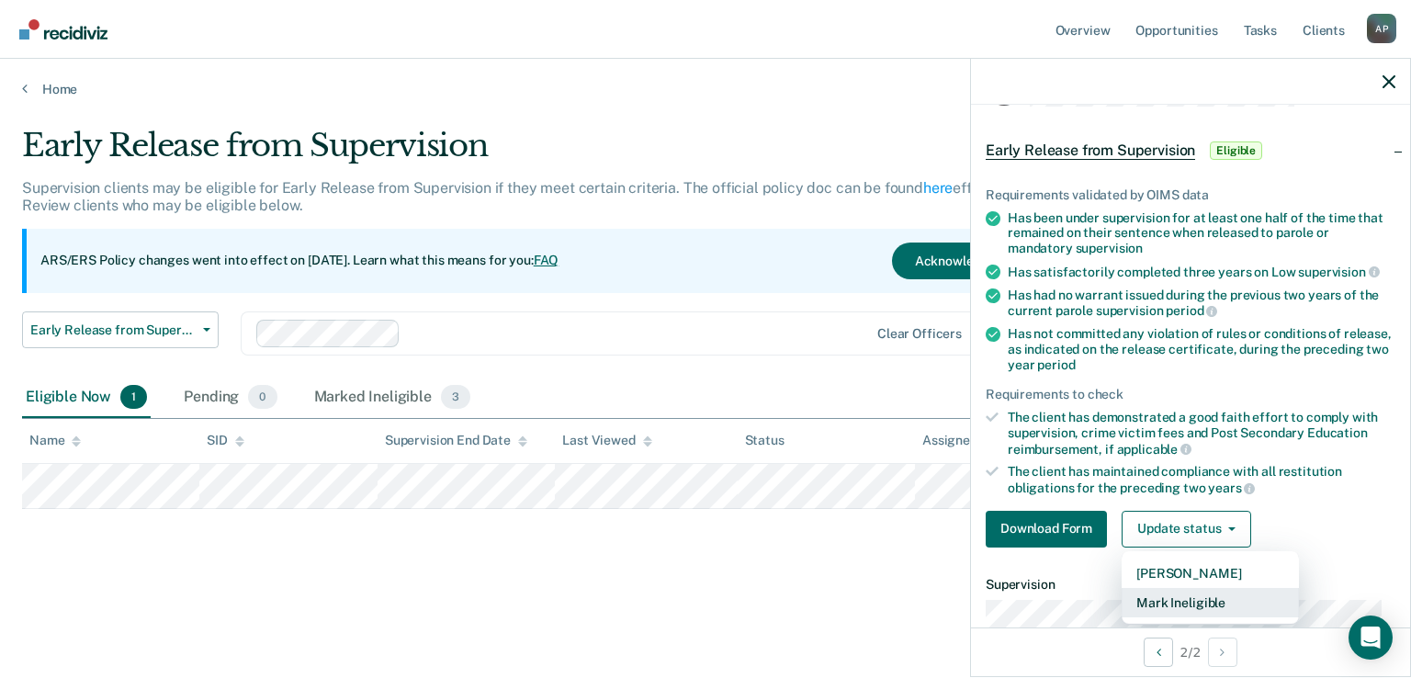
click at [1192, 599] on button "Mark Ineligible" at bounding box center [1210, 602] width 177 height 29
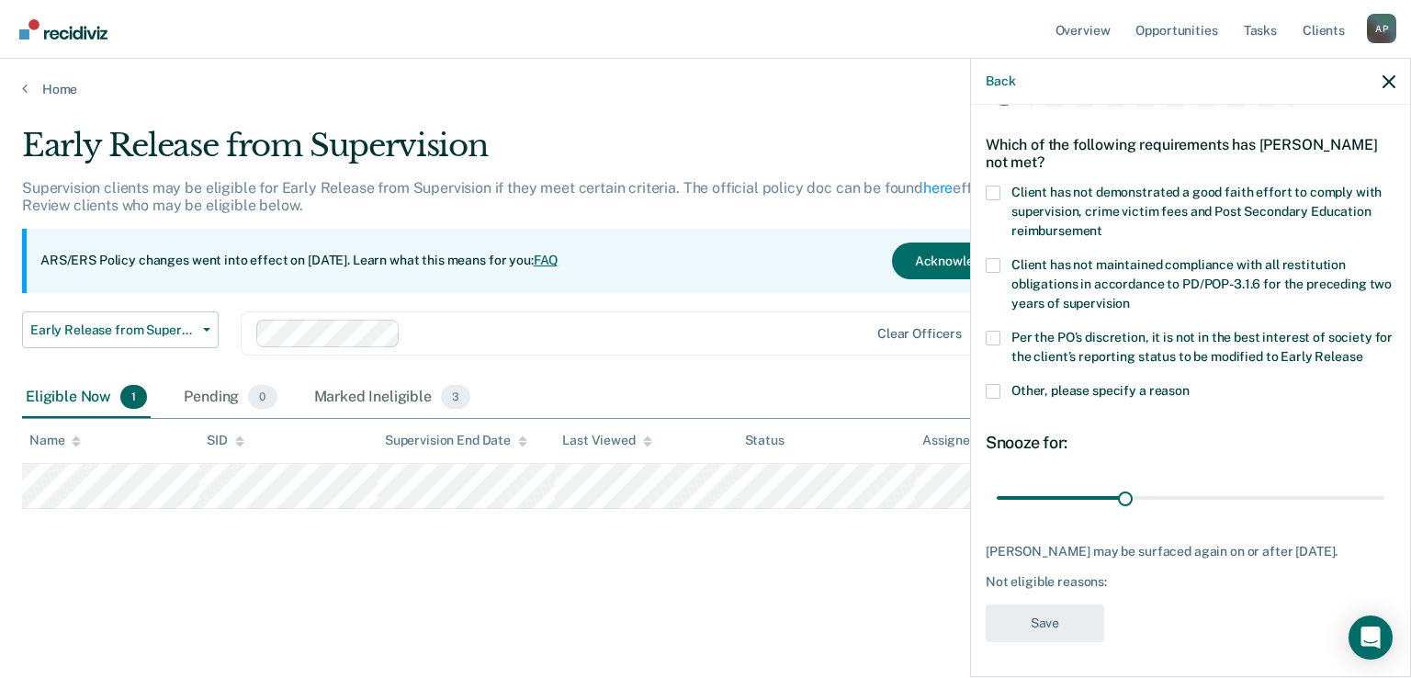
click at [1001, 188] on label "Client has not demonstrated a good faith effort to comply with supervision, cri…" at bounding box center [1191, 215] width 410 height 58
click at [1102, 224] on input "Client has not demonstrated a good faith effort to comply with supervision, cri…" at bounding box center [1102, 224] width 0 height 0
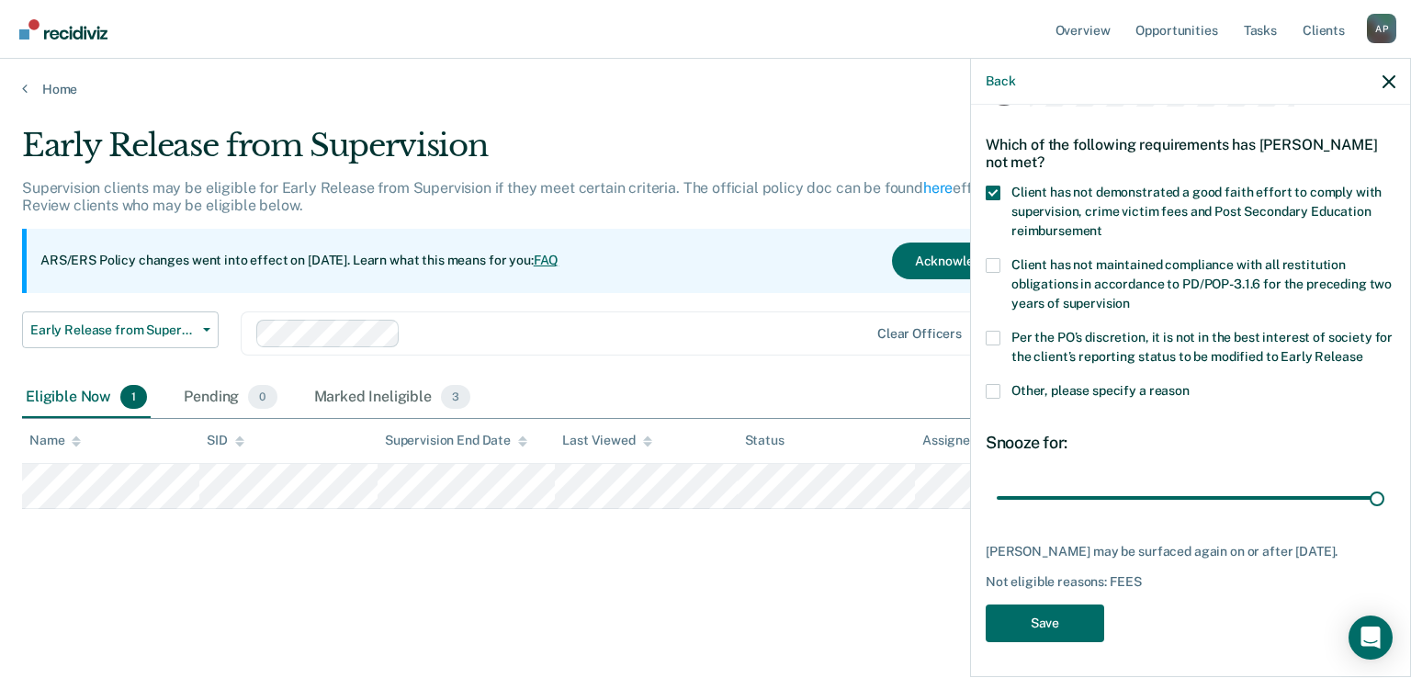
drag, startPoint x: 1118, startPoint y: 500, endPoint x: 1370, endPoint y: 525, distance: 253.0
type input "90"
click at [1384, 494] on input "range" at bounding box center [1191, 498] width 388 height 32
click at [1051, 642] on button "Save" at bounding box center [1045, 623] width 119 height 38
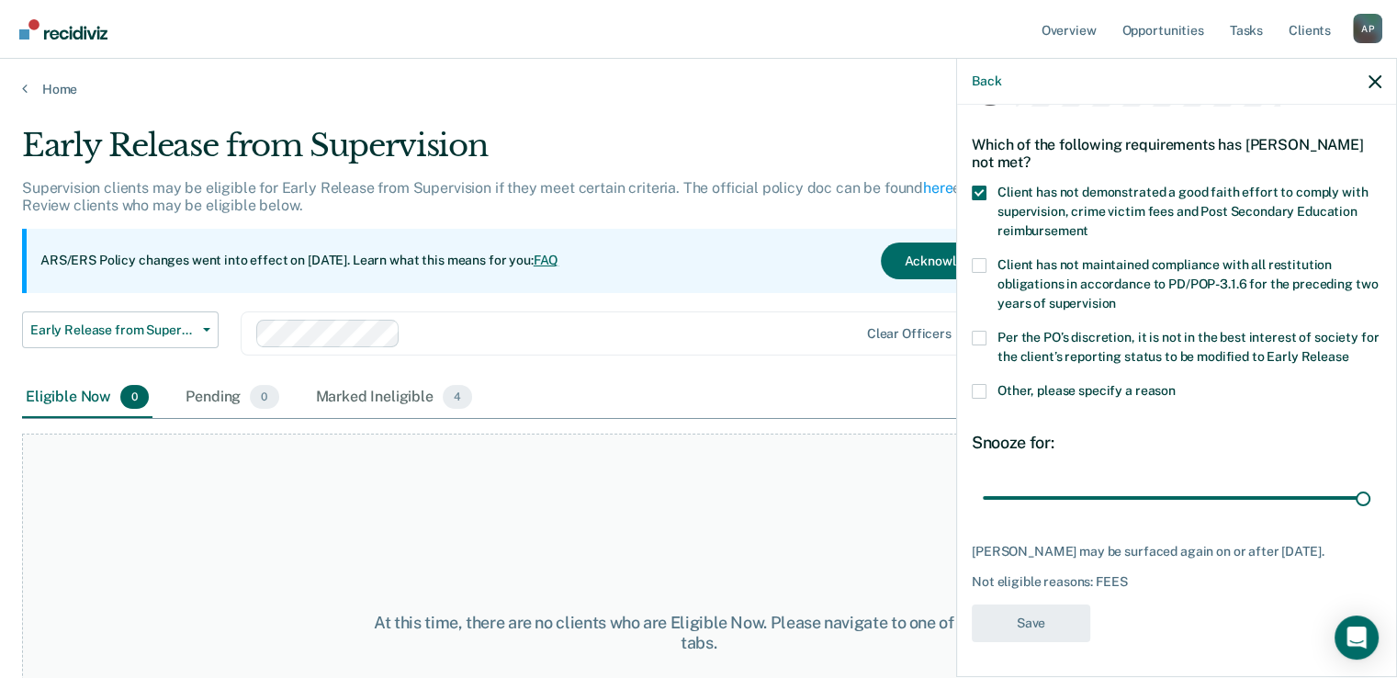
click at [620, 512] on div "At this time, there are no clients who are Eligible Now. Please navigate to one…" at bounding box center [698, 633] width 1353 height 399
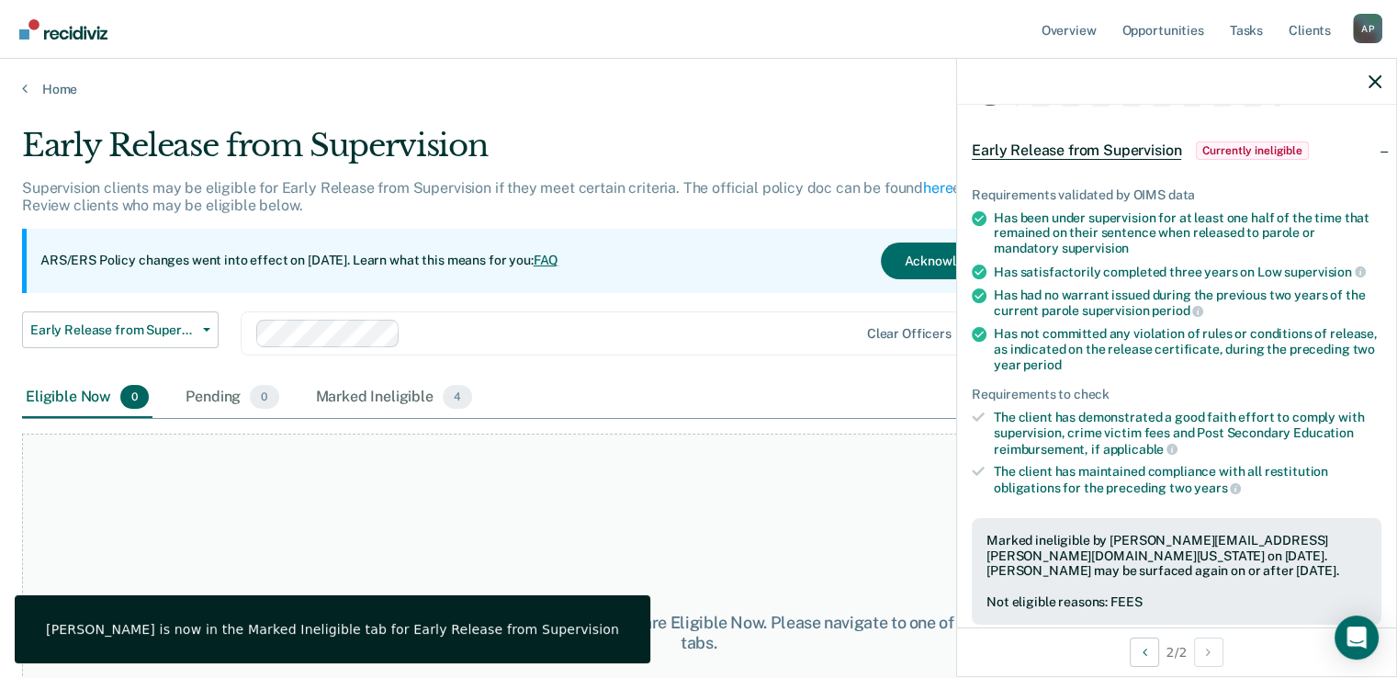
click at [649, 113] on main "Early Release from Supervision Supervision clients may be eligible for Early Re…" at bounding box center [698, 384] width 1397 height 575
click at [1367, 73] on div at bounding box center [1176, 82] width 439 height 46
click at [1371, 82] on icon "button" at bounding box center [1375, 81] width 13 height 13
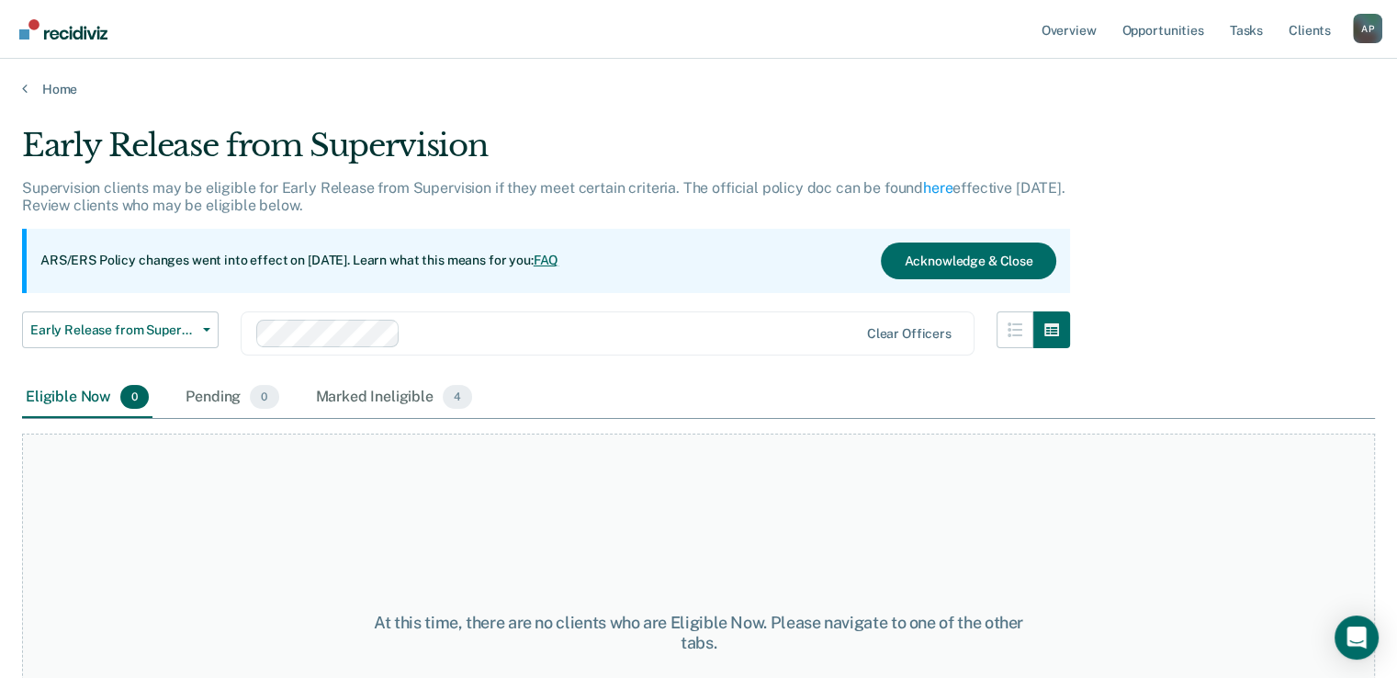
click at [580, 102] on main "Early Release from Supervision Supervision clients may be eligible for Early Re…" at bounding box center [698, 384] width 1397 height 575
click at [354, 468] on div "At this time, there are no clients who are Eligible Now. Please navigate to one…" at bounding box center [698, 633] width 1353 height 399
click at [360, 394] on div "Marked Ineligible 4" at bounding box center [394, 398] width 164 height 40
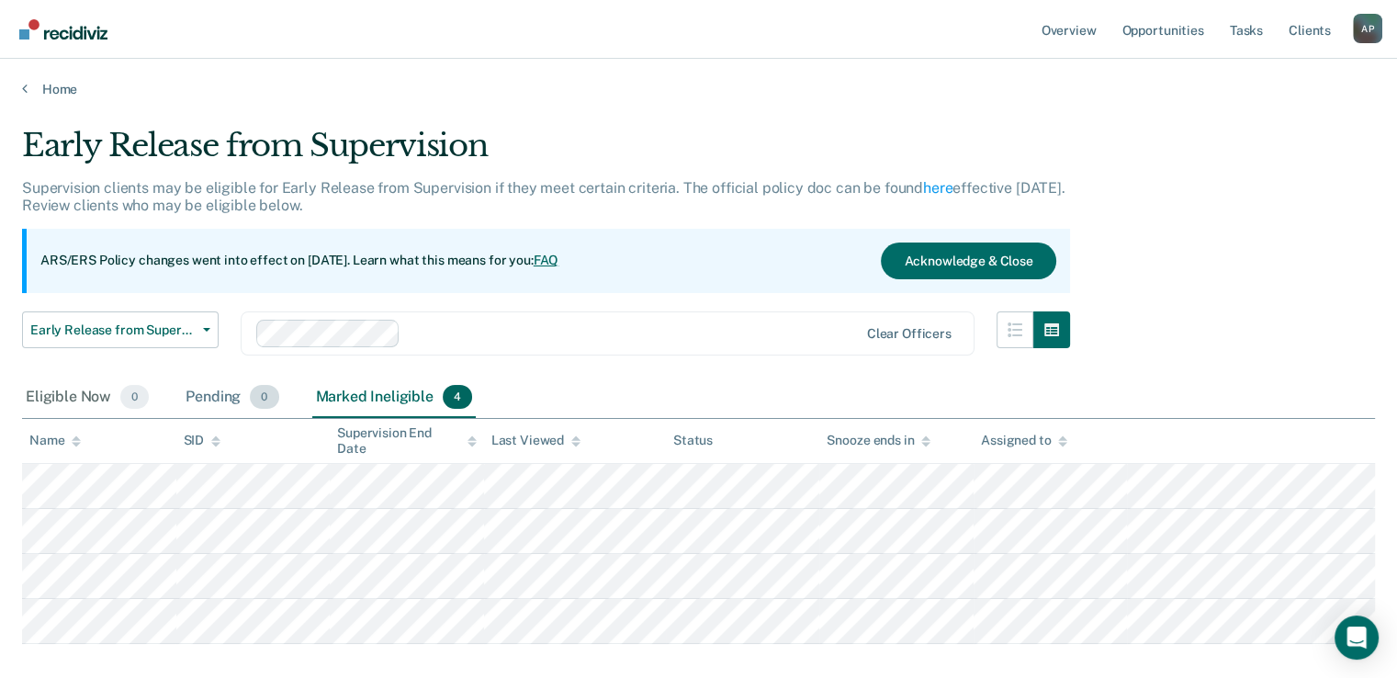
click at [215, 395] on div "Pending 0" at bounding box center [232, 398] width 100 height 40
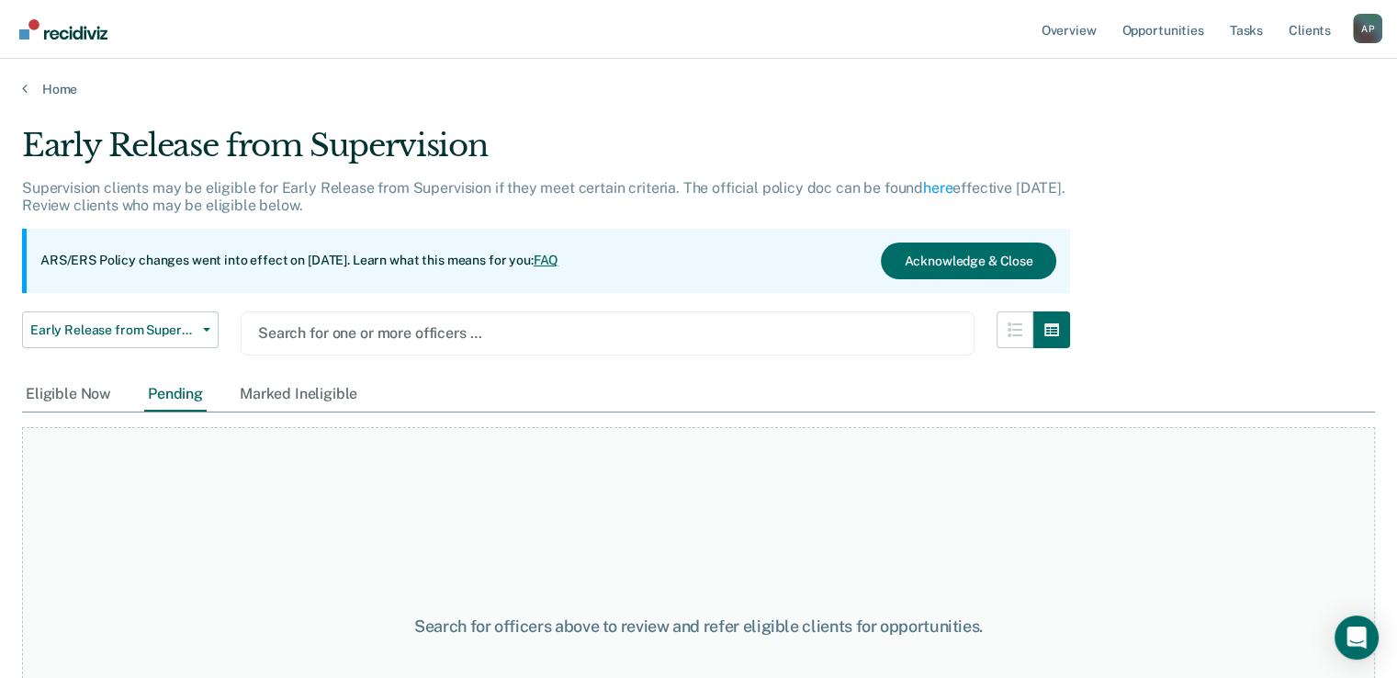
click at [389, 333] on div at bounding box center [607, 332] width 699 height 21
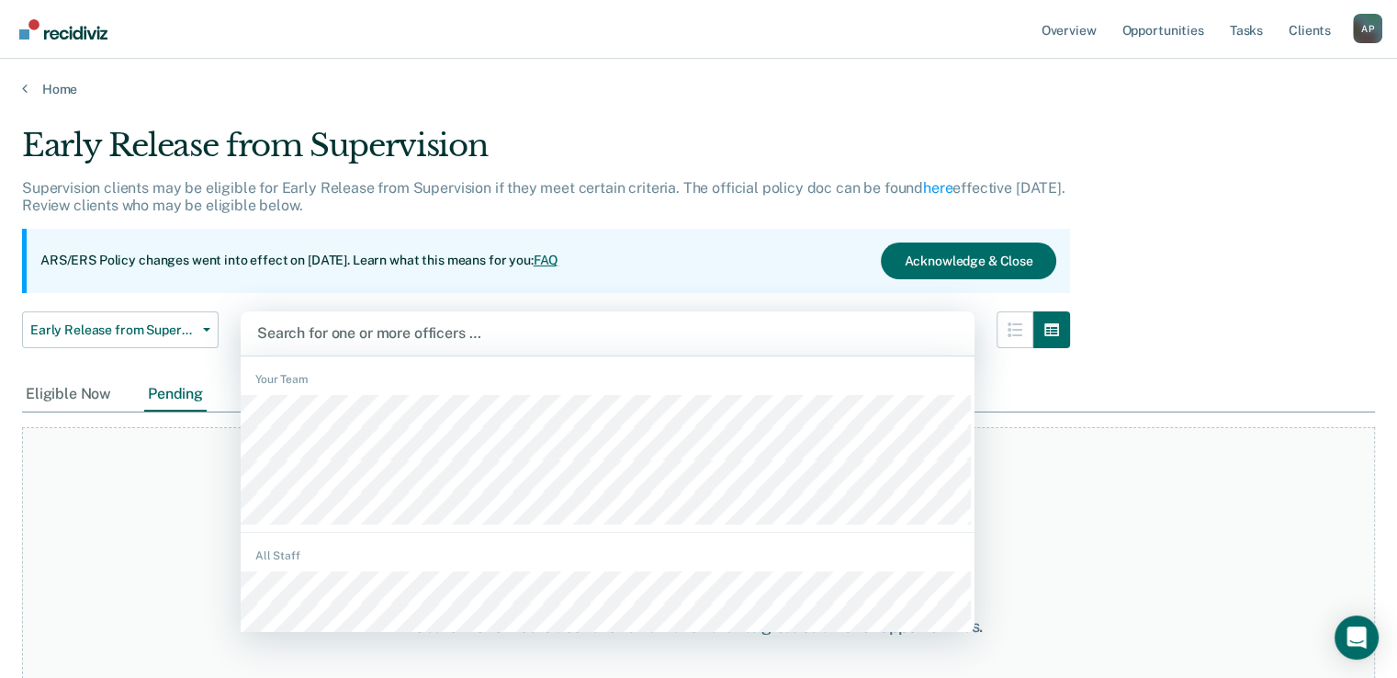
click at [390, 328] on div at bounding box center [607, 332] width 701 height 21
click at [390, 326] on div at bounding box center [607, 332] width 701 height 21
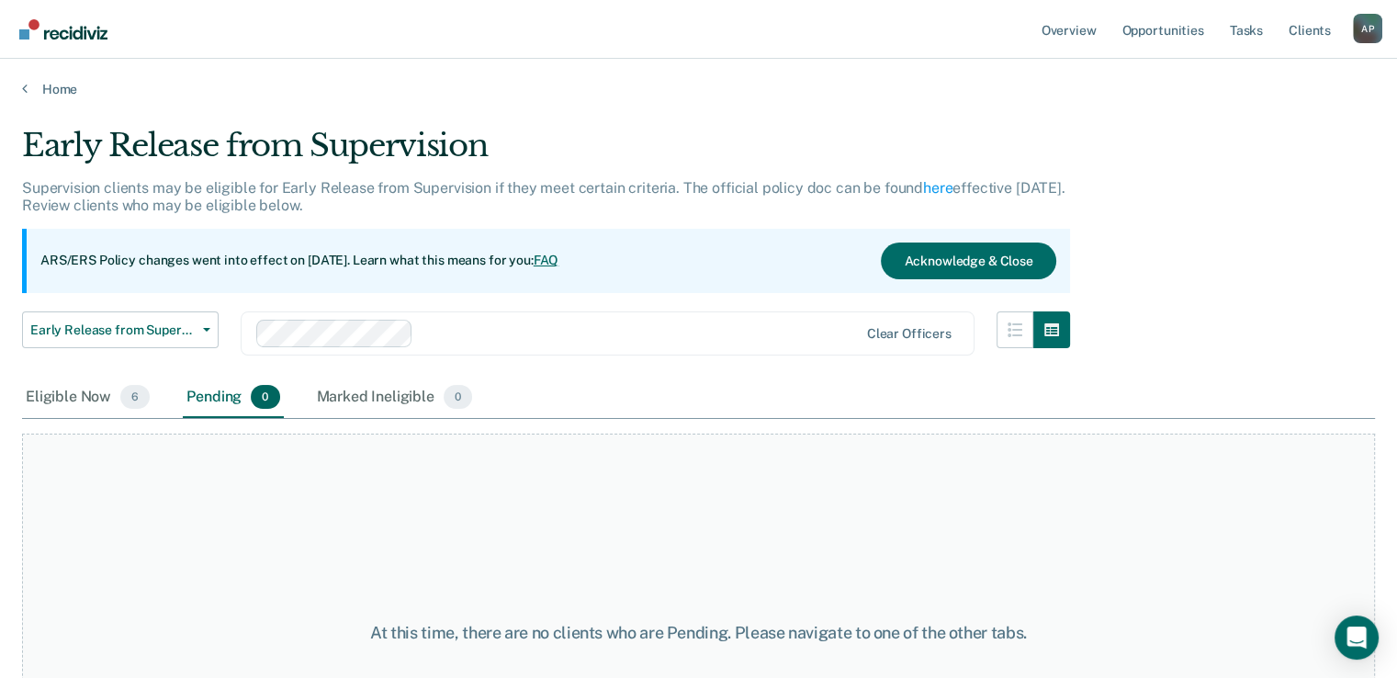
click at [740, 395] on div "Eligible Now 6 Pending 0 Marked Ineligible 0" at bounding box center [698, 398] width 1353 height 41
click at [943, 262] on button "Acknowledge & Close" at bounding box center [968, 261] width 175 height 37
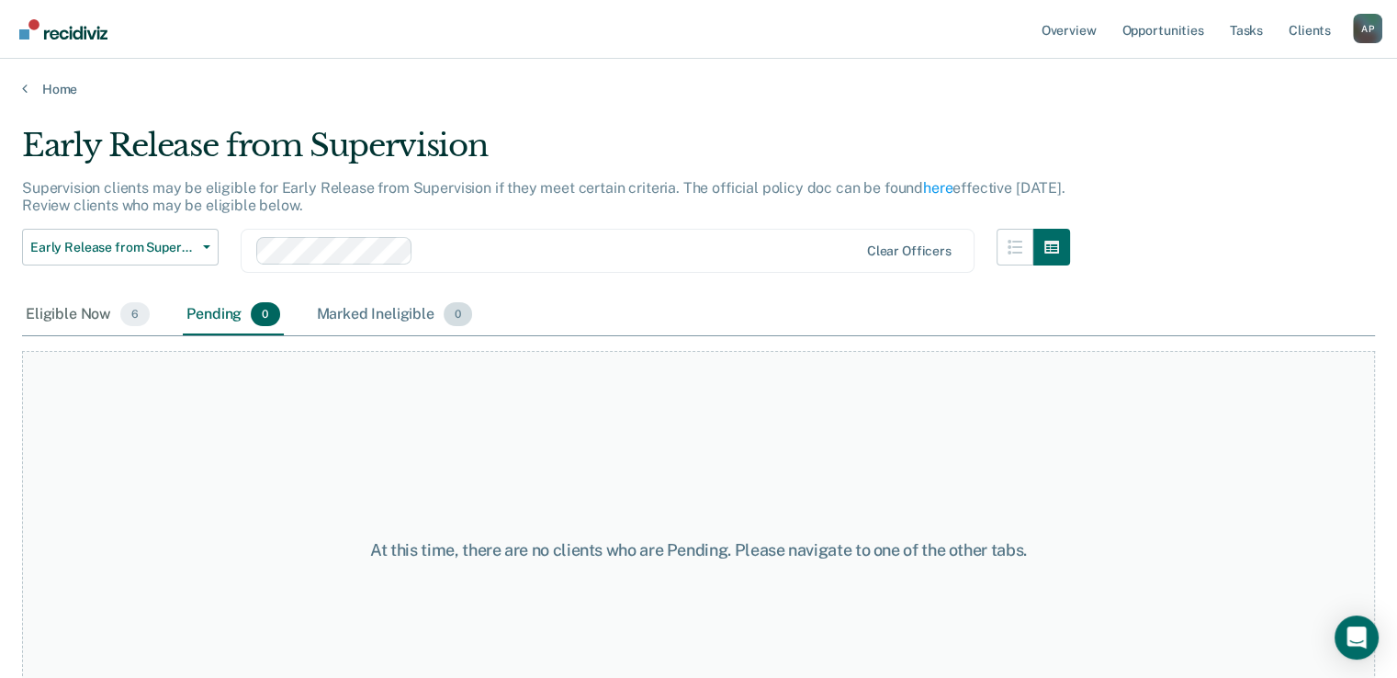
click at [345, 318] on div "Marked Ineligible 0" at bounding box center [395, 315] width 164 height 40
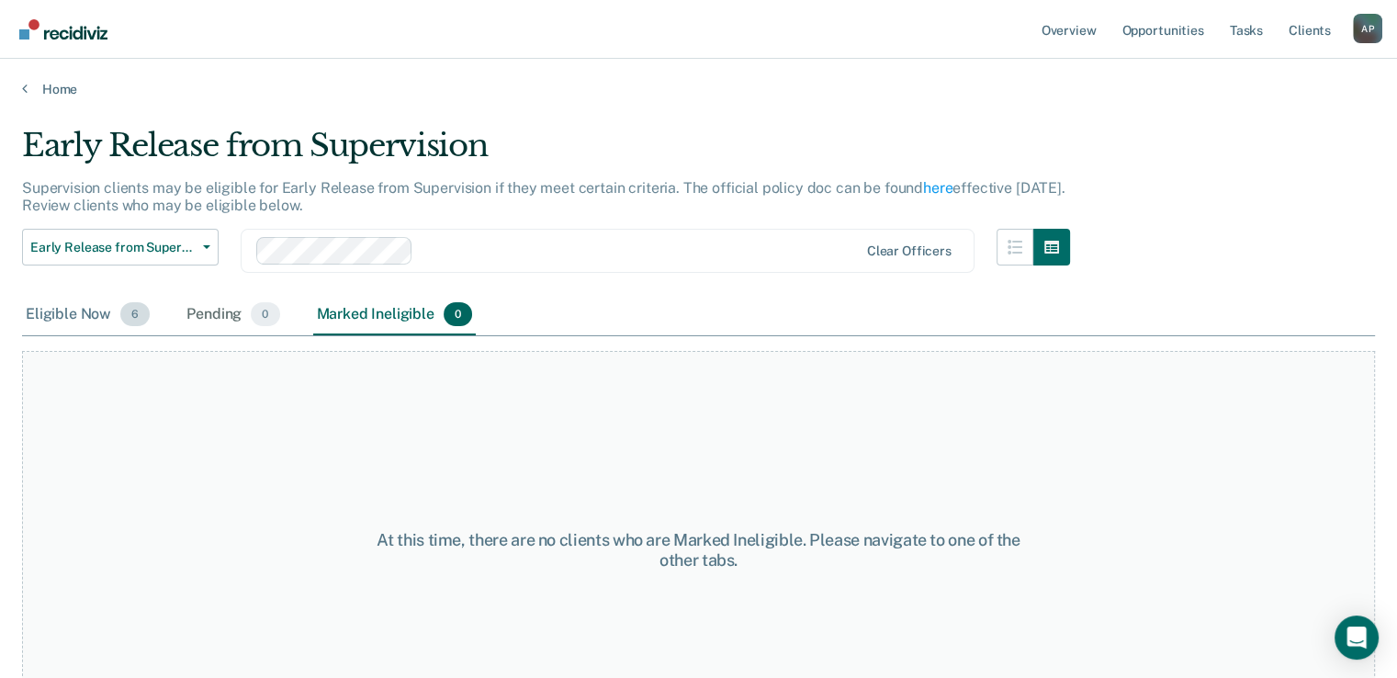
click at [101, 313] on div "Eligible Now 6" at bounding box center [87, 315] width 131 height 40
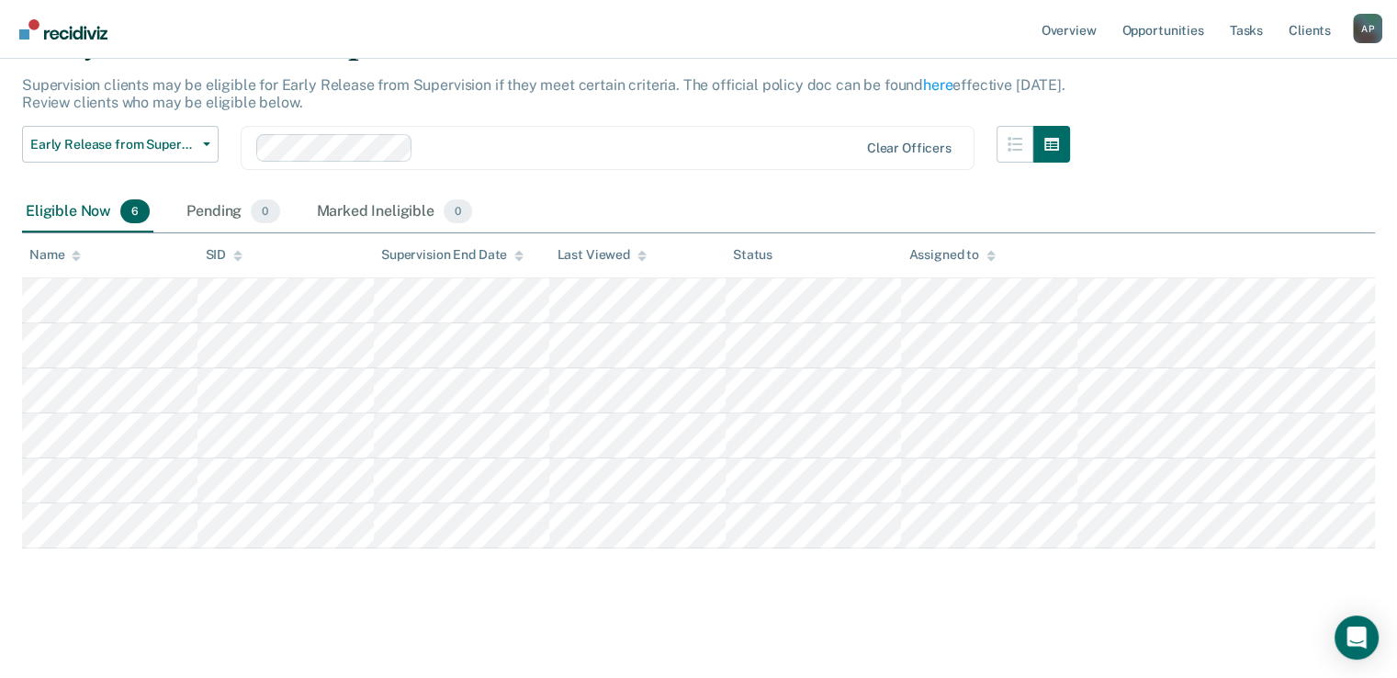
scroll to position [104, 0]
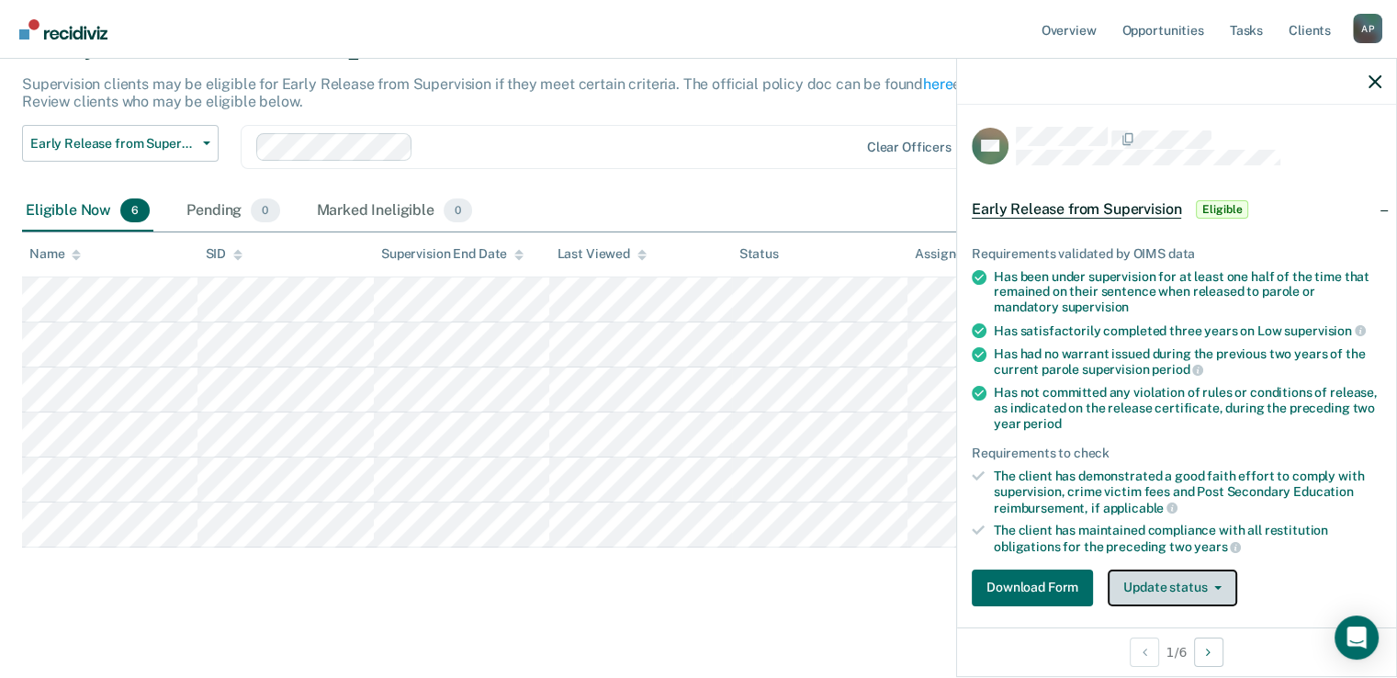
click at [1170, 575] on button "Update status" at bounding box center [1173, 588] width 130 height 37
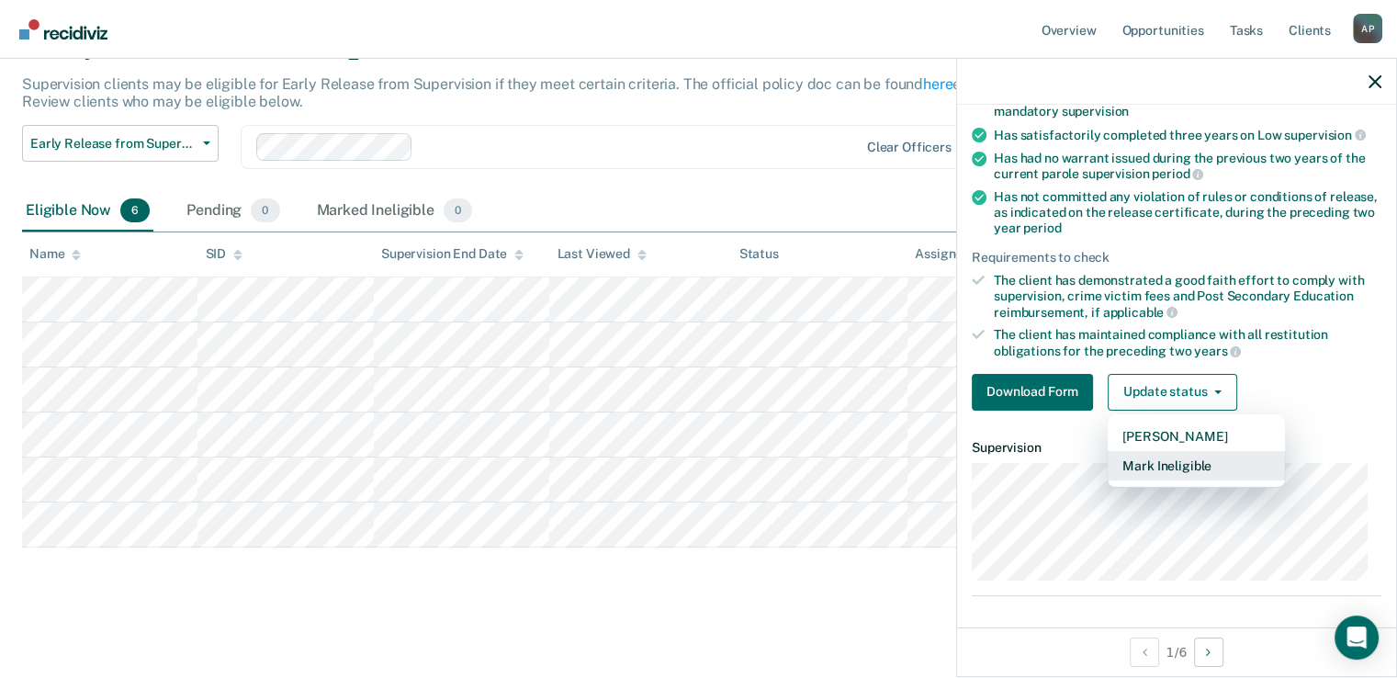
click at [1171, 468] on button "Mark Ineligible" at bounding box center [1196, 465] width 177 height 29
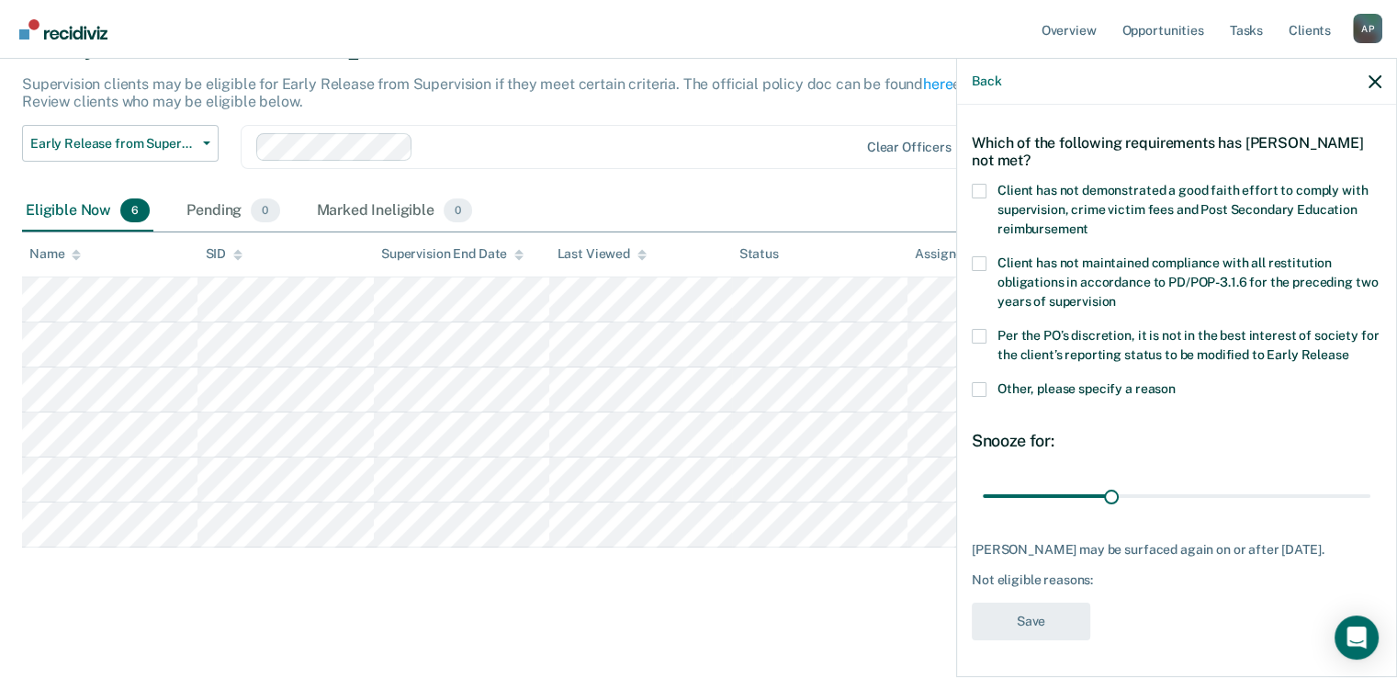
scroll to position [59, 0]
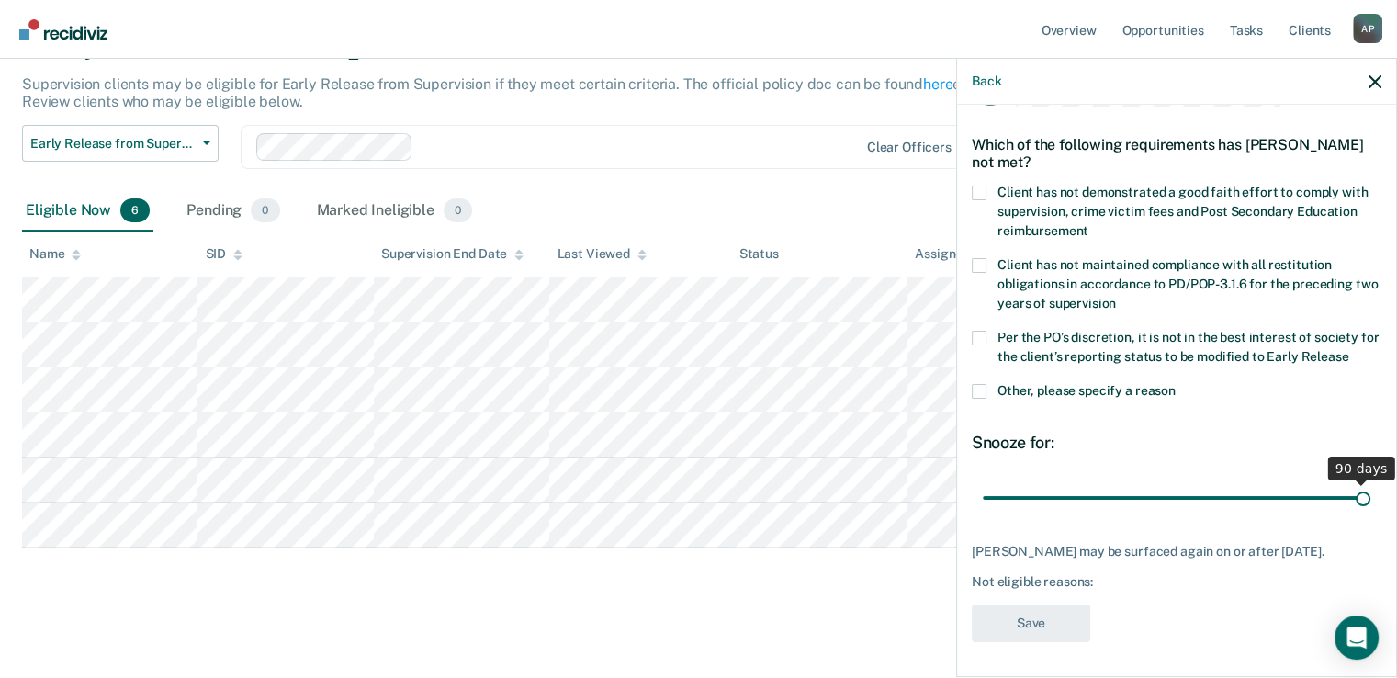
drag, startPoint x: 1102, startPoint y: 500, endPoint x: 1403, endPoint y: 497, distance: 300.4
type input "90"
click at [1371, 497] on input "range" at bounding box center [1177, 498] width 388 height 32
click at [984, 196] on span at bounding box center [979, 193] width 15 height 15
click at [1089, 224] on input "Client has not demonstrated a good faith effort to comply with supervision, cri…" at bounding box center [1089, 224] width 0 height 0
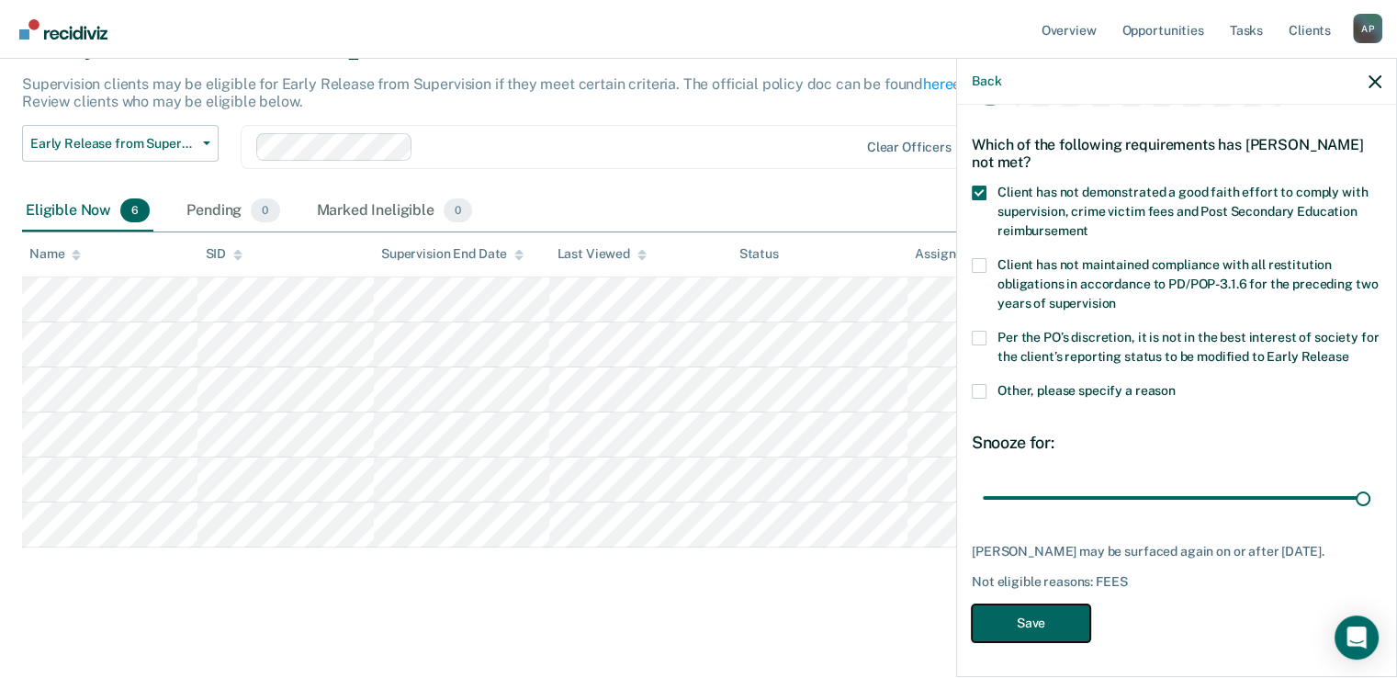
click at [1022, 618] on button "Save" at bounding box center [1031, 623] width 119 height 38
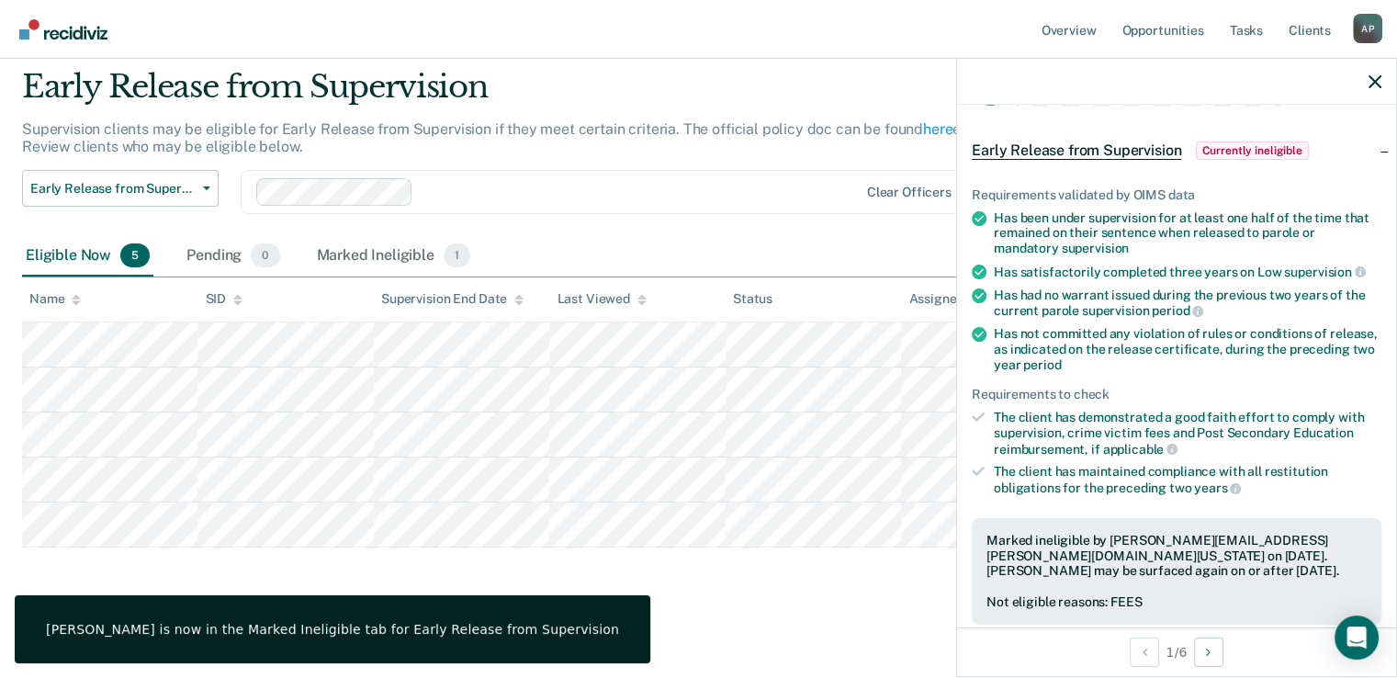
click at [608, 178] on div at bounding box center [558, 192] width 604 height 28
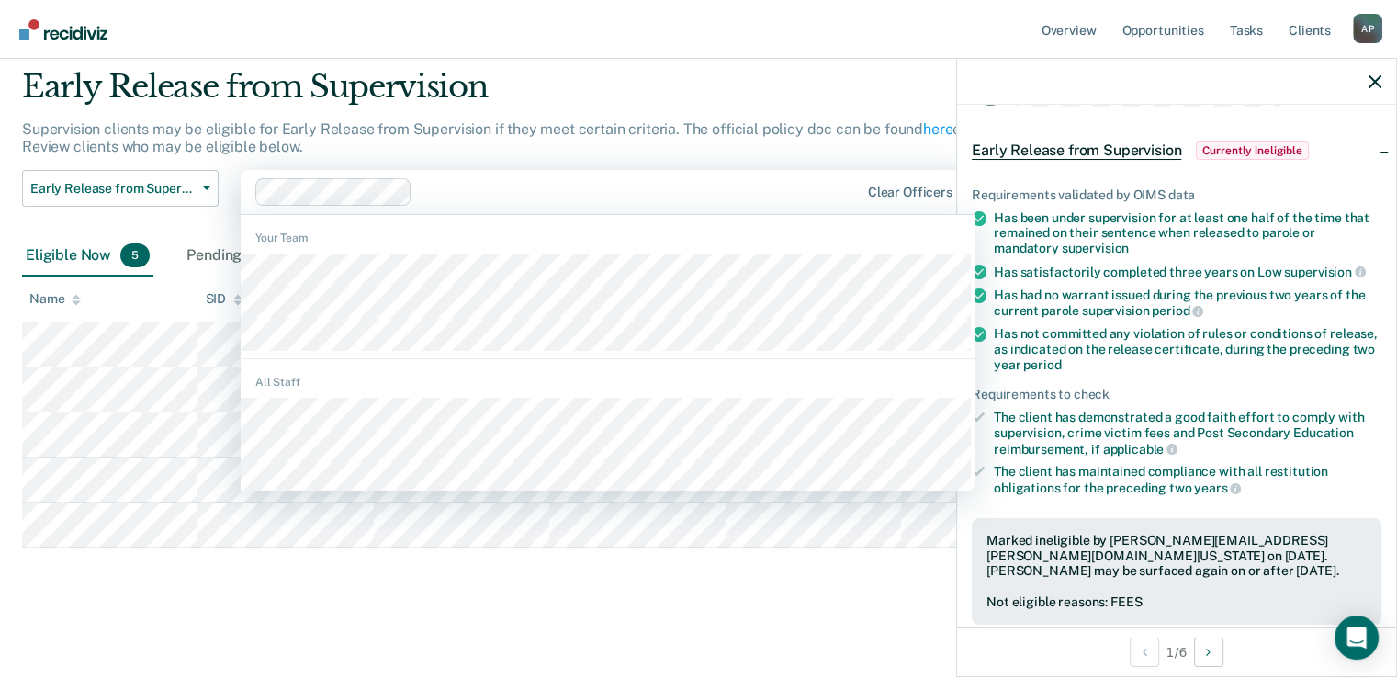
click at [652, 137] on div "Supervision clients may be eligible for Early Release from Supervision if they …" at bounding box center [546, 145] width 1048 height 50
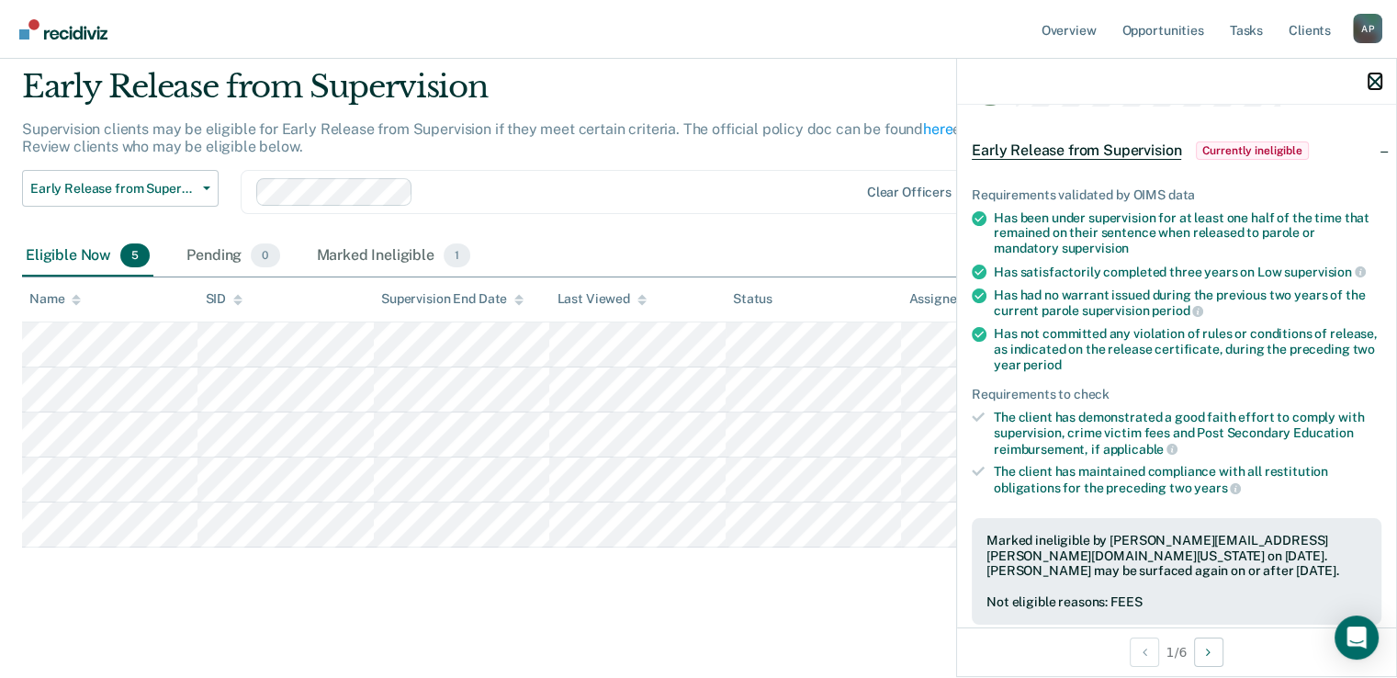
click at [1370, 85] on icon "button" at bounding box center [1375, 81] width 13 height 13
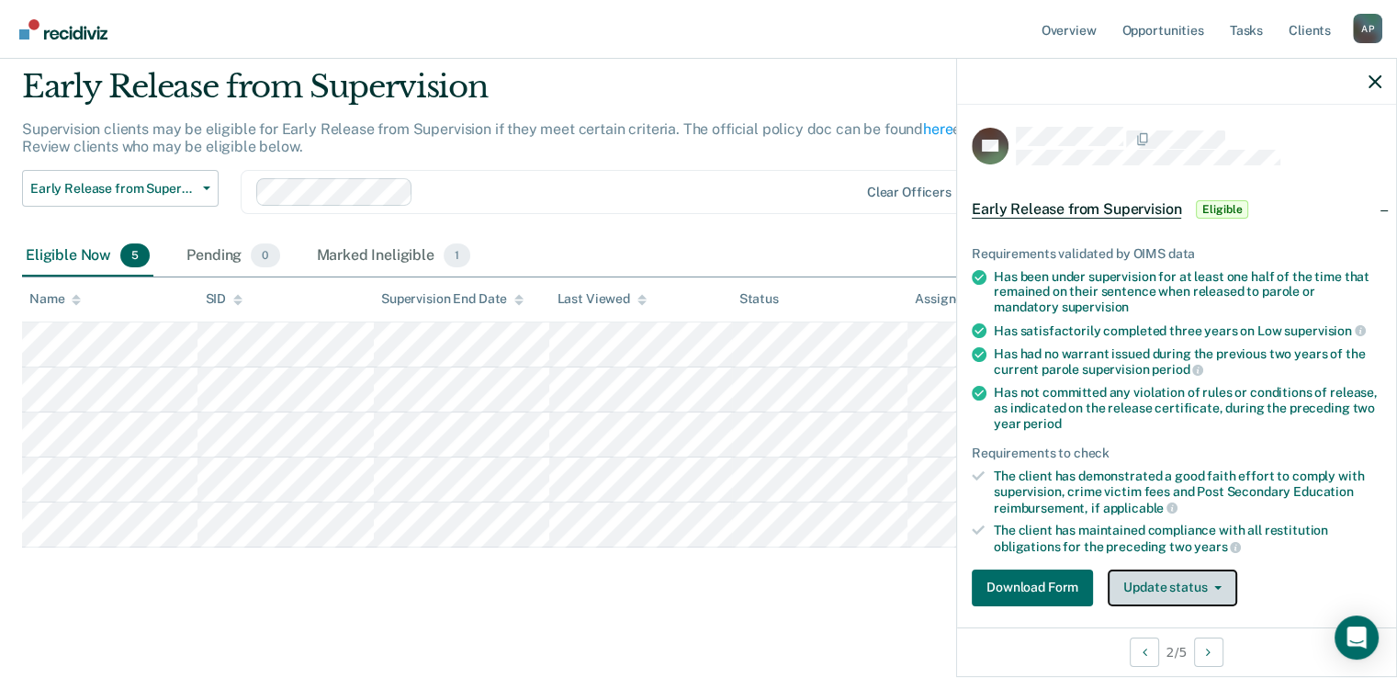
click at [1188, 581] on button "Update status" at bounding box center [1173, 588] width 130 height 37
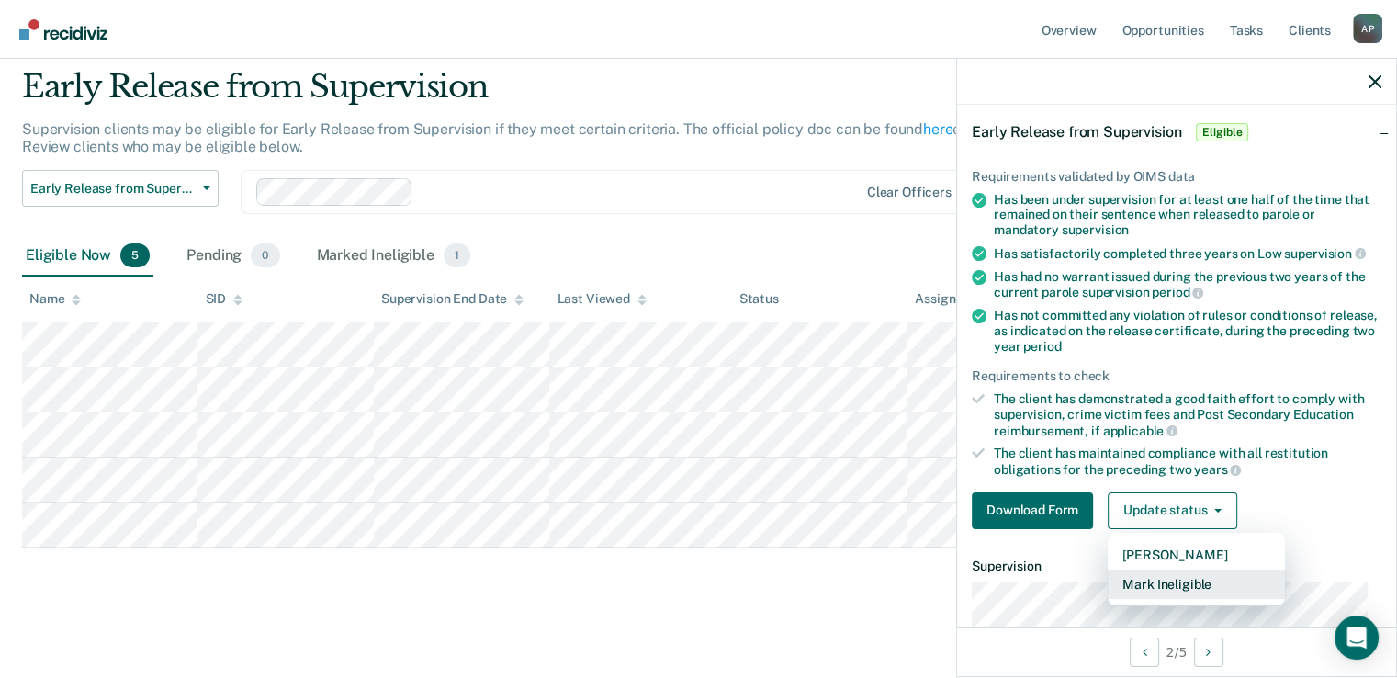
scroll to position [184, 0]
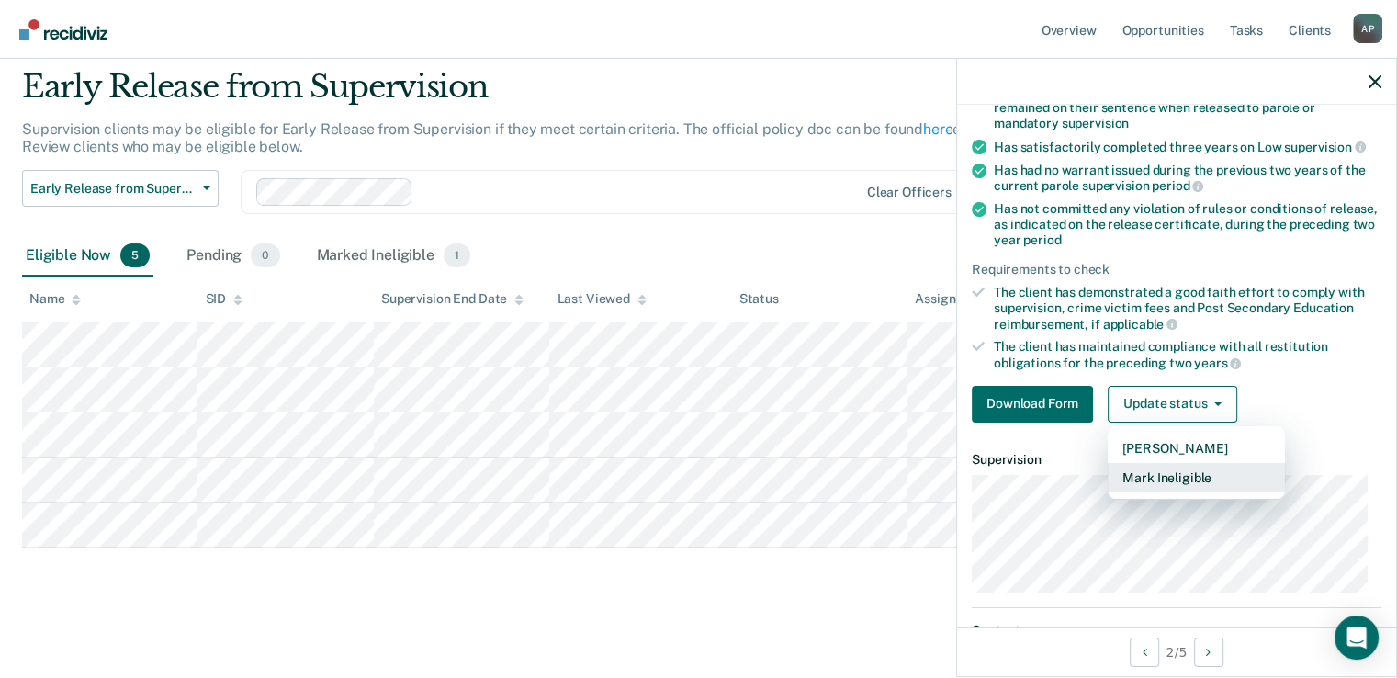
click at [1180, 472] on button "Mark Ineligible" at bounding box center [1196, 477] width 177 height 29
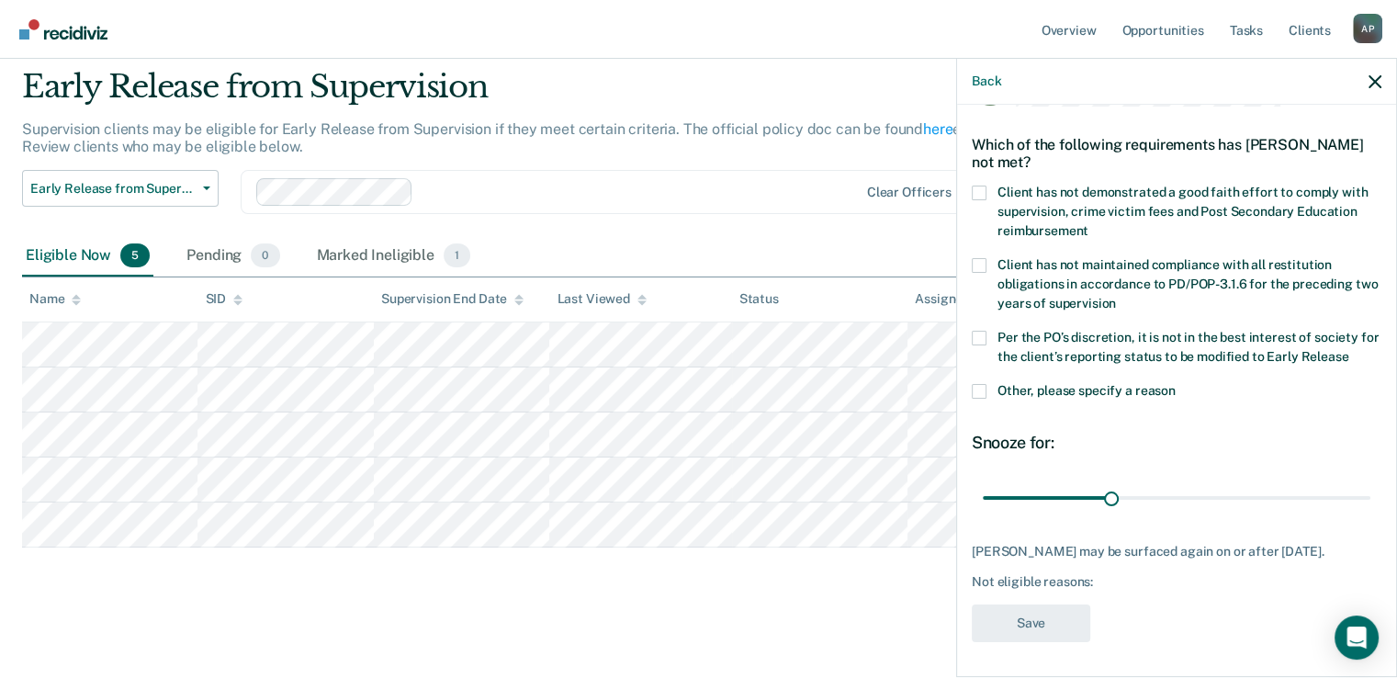
click at [977, 181] on div "Which of the following requirements has Edmond Black not met?" at bounding box center [1177, 153] width 410 height 64
click at [975, 193] on span at bounding box center [979, 193] width 15 height 15
click at [1089, 224] on input "Client has not demonstrated a good faith effort to comply with supervision, cri…" at bounding box center [1089, 224] width 0 height 0
click at [1007, 622] on button "Save" at bounding box center [1031, 623] width 119 height 38
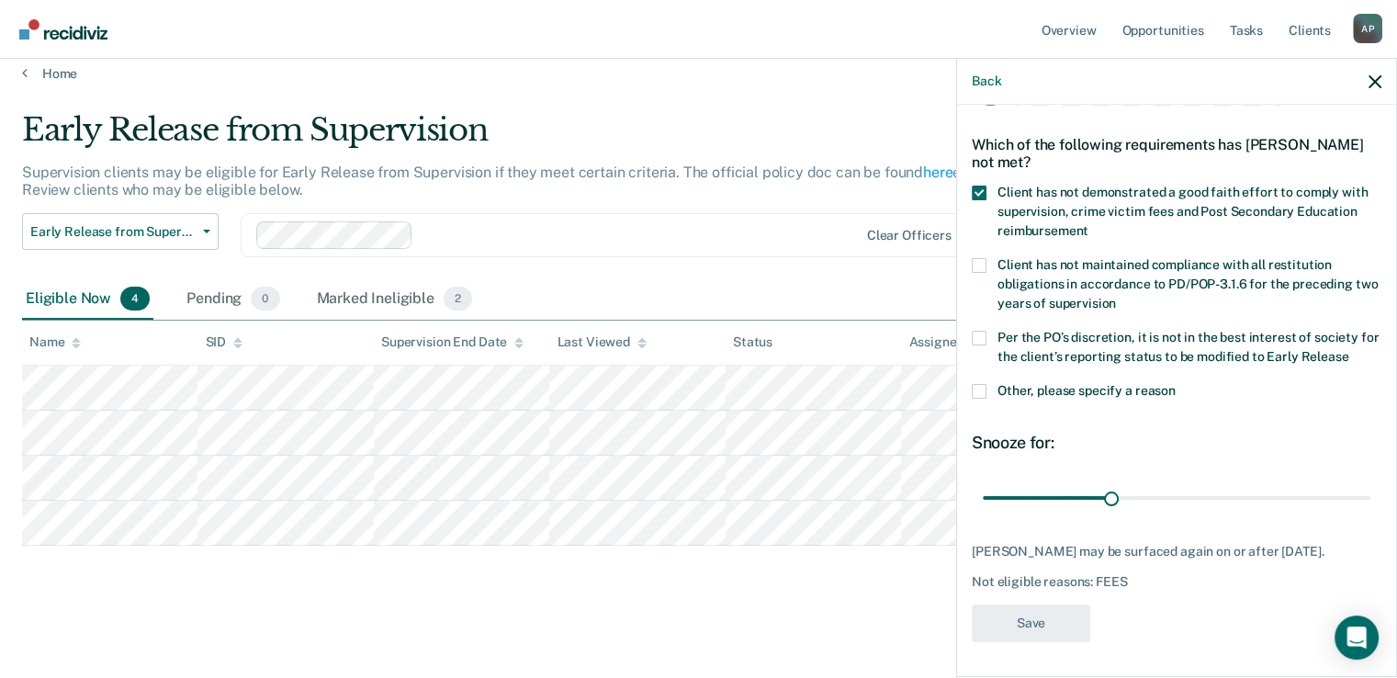
scroll to position [14, 0]
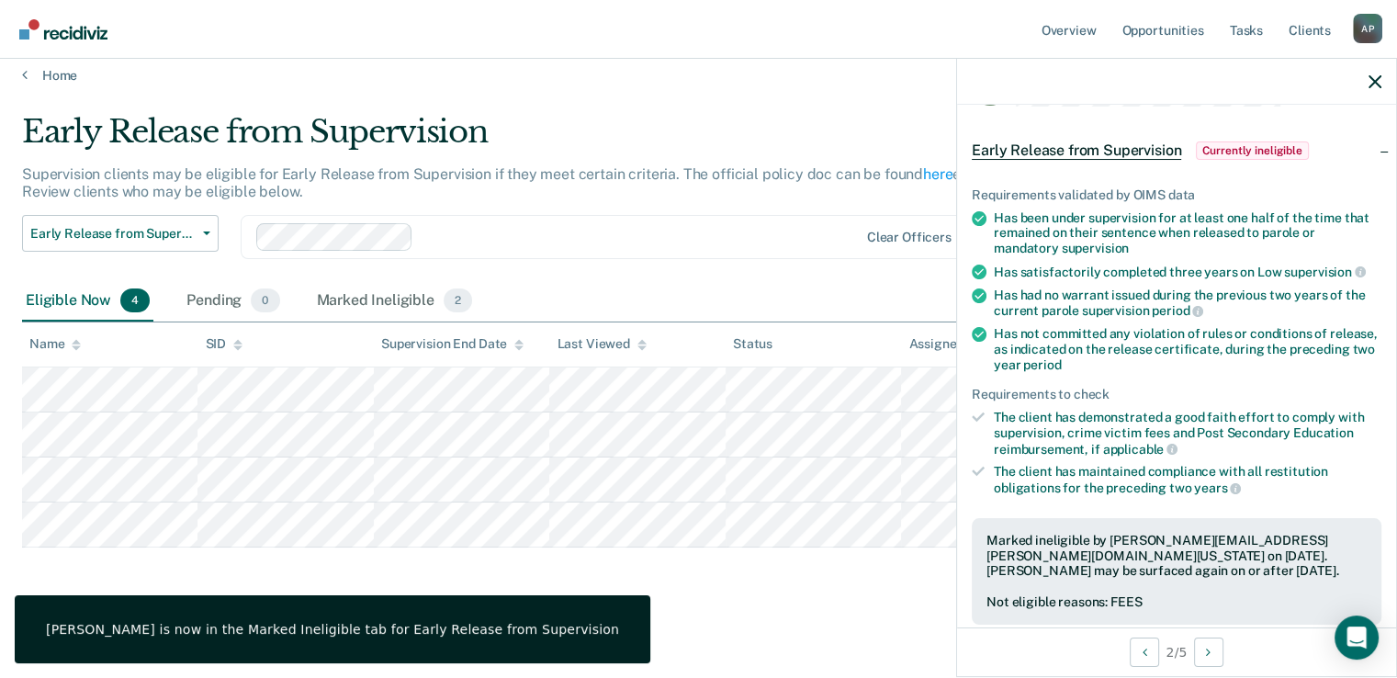
click at [772, 593] on div "Early Release from Supervision Supervision clients may be eligible for Early Re…" at bounding box center [698, 357] width 1353 height 488
click at [676, 129] on div "Early Release from Supervision" at bounding box center [546, 139] width 1048 height 52
